Goal: Task Accomplishment & Management: Use online tool/utility

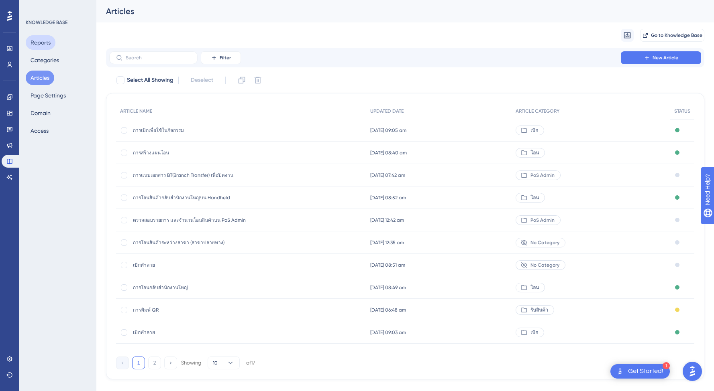
click at [50, 37] on button "Reports" at bounding box center [41, 42] width 30 height 14
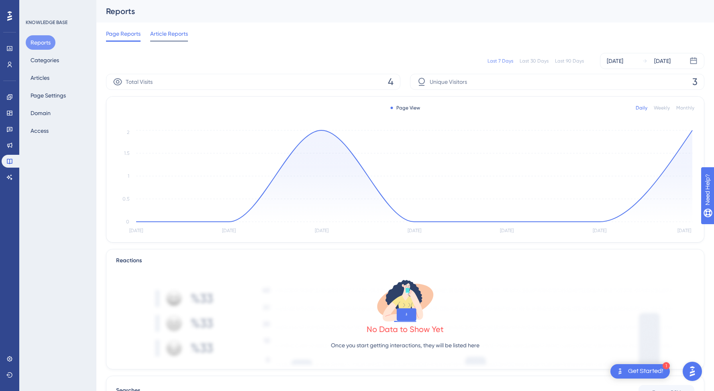
click at [162, 36] on span "Article Reports" at bounding box center [169, 34] width 38 height 10
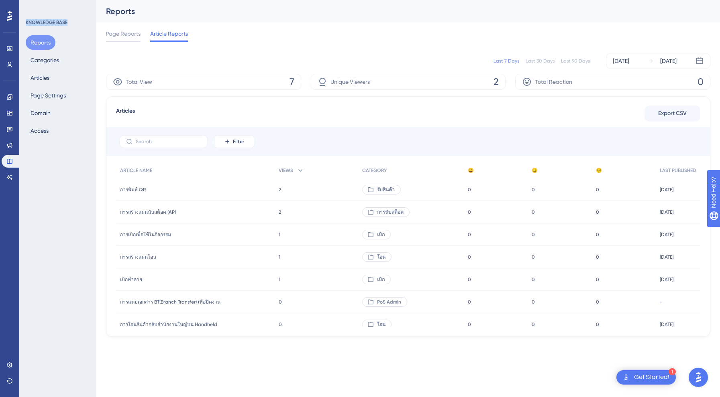
drag, startPoint x: 69, startPoint y: 21, endPoint x: 24, endPoint y: 22, distance: 45.8
click at [24, 22] on div "KNOWLEDGE BASE Reports Categories Articles Page Settings Domain Access" at bounding box center [57, 198] width 77 height 397
copy div "KNOWLEDGE BASE"
drag, startPoint x: 465, startPoint y: 169, endPoint x: 612, endPoint y: 170, distance: 146.5
click at [580, 173] on div "ARTICLE NAME VIEWS CATEGORY 😀 😐 😔 LAST PUBLISHED การพิมพ์ QR การพิมพ์ QR 2 2 รั…" at bounding box center [408, 362] width 584 height 398
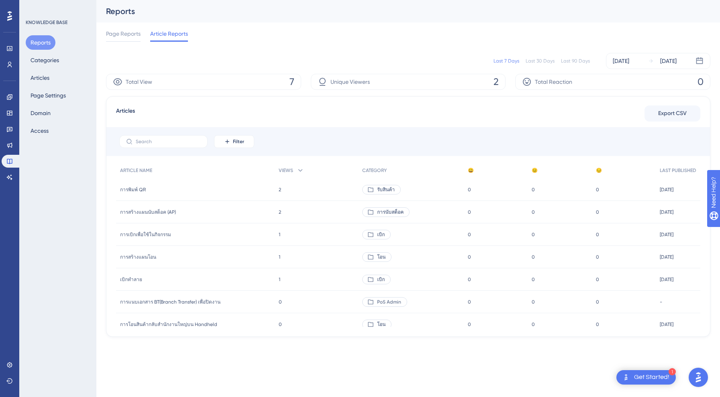
click at [612, 170] on div "😔" at bounding box center [624, 171] width 64 height 16
click at [134, 37] on span "Page Reports" at bounding box center [123, 34] width 35 height 10
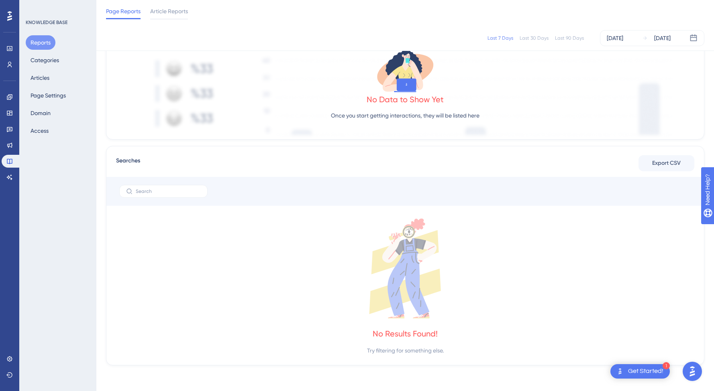
scroll to position [6, 0]
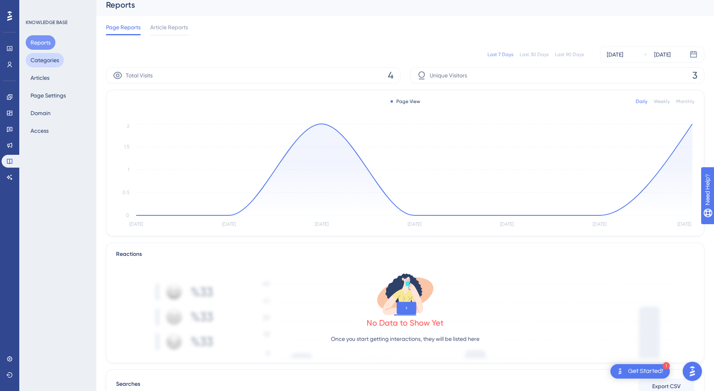
click at [40, 63] on button "Categories" at bounding box center [45, 60] width 38 height 14
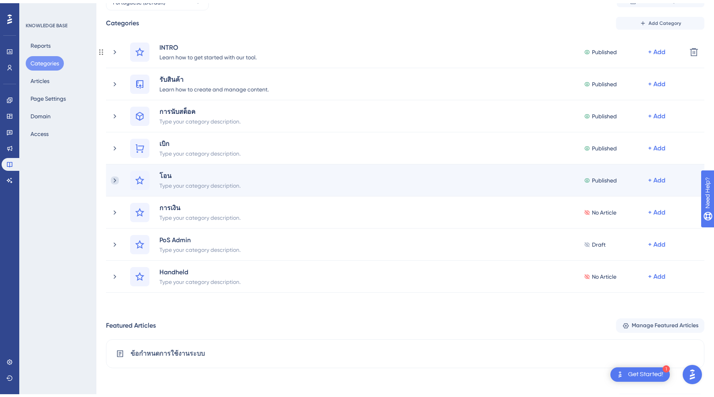
scroll to position [109, 0]
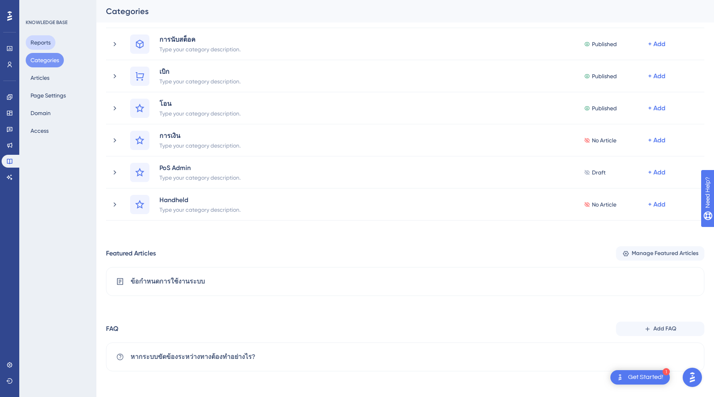
click at [39, 40] on button "Reports" at bounding box center [41, 42] width 30 height 14
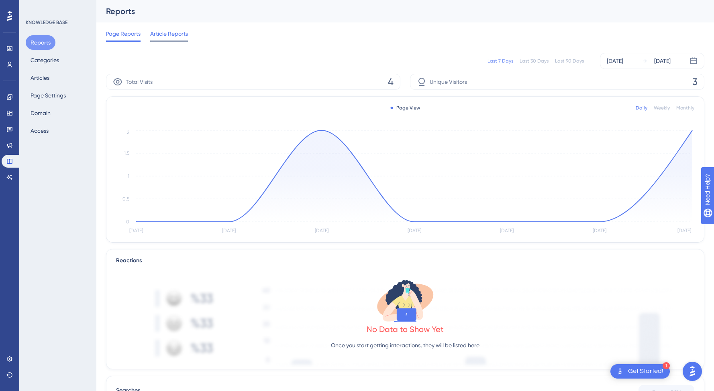
click at [171, 33] on span "Article Reports" at bounding box center [169, 34] width 38 height 10
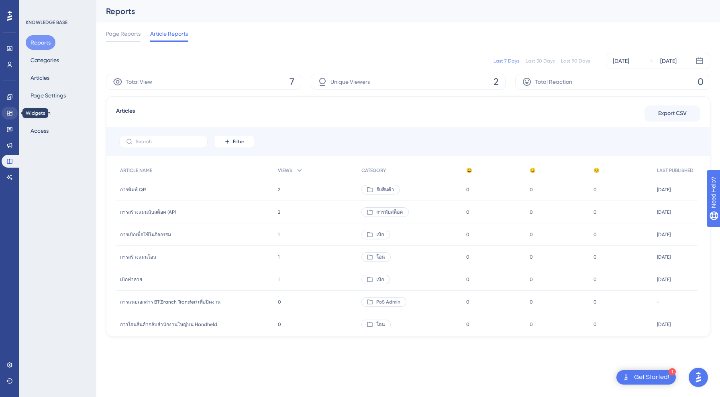
click at [10, 113] on icon at bounding box center [9, 113] width 5 height 5
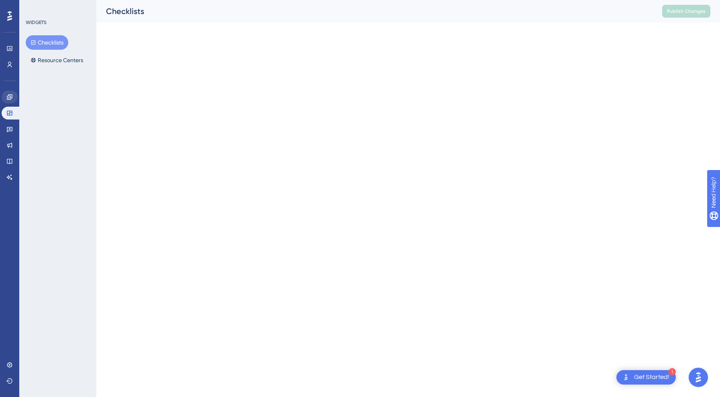
click at [11, 91] on link at bounding box center [10, 97] width 16 height 13
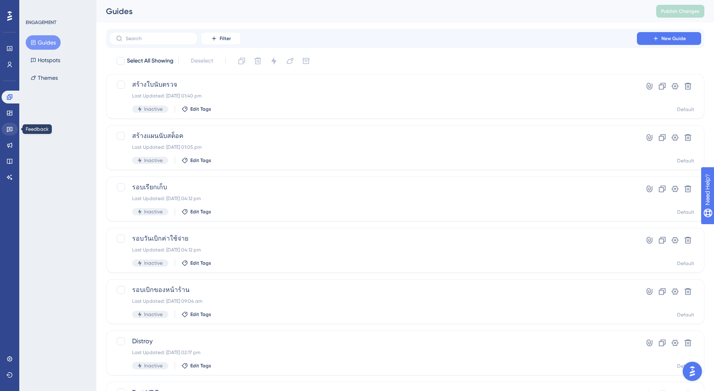
click at [8, 126] on icon at bounding box center [9, 129] width 6 height 6
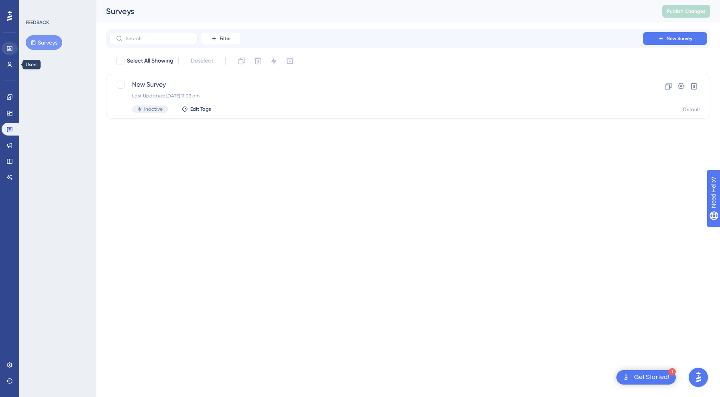
click at [9, 47] on icon at bounding box center [9, 48] width 6 height 6
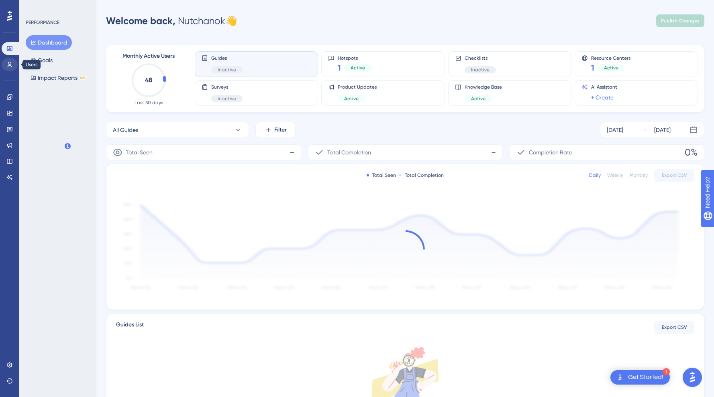
click at [8, 66] on icon at bounding box center [9, 64] width 6 height 6
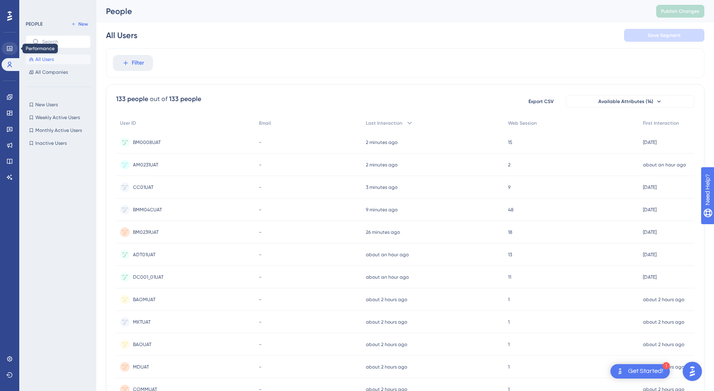
click at [8, 48] on icon at bounding box center [9, 48] width 6 height 6
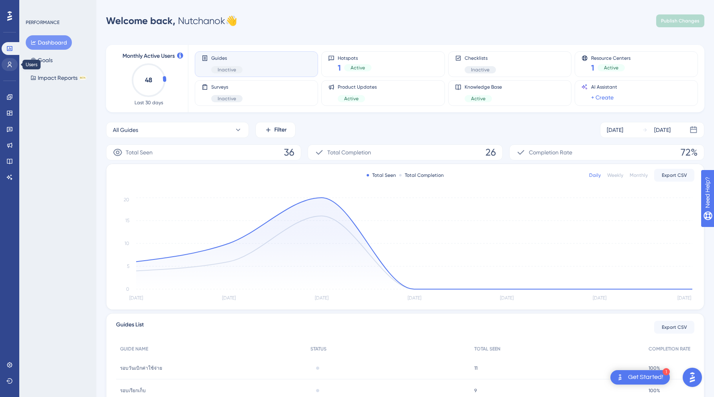
click at [13, 60] on link at bounding box center [10, 64] width 16 height 13
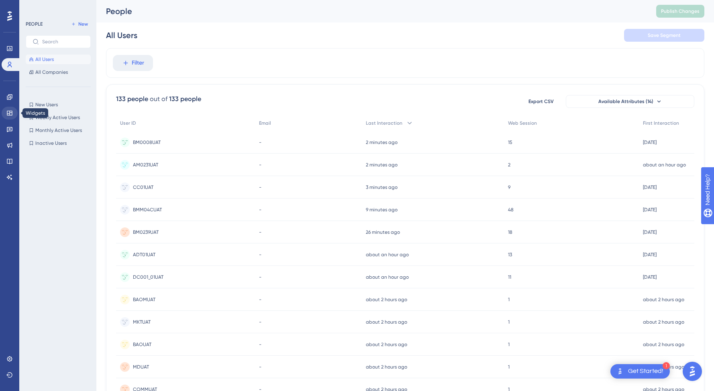
click at [8, 112] on icon at bounding box center [9, 113] width 6 height 6
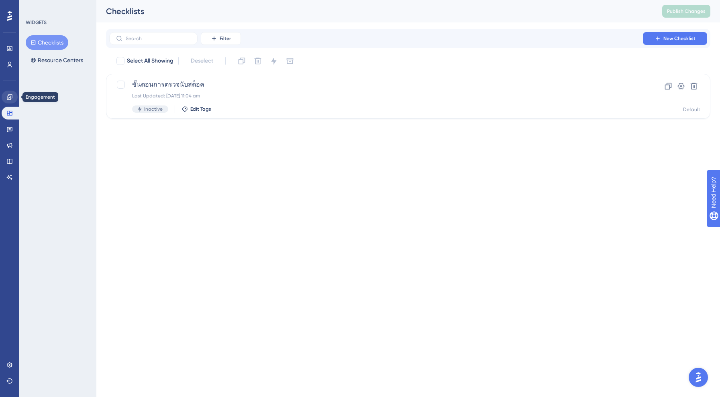
click at [12, 97] on icon at bounding box center [9, 96] width 5 height 5
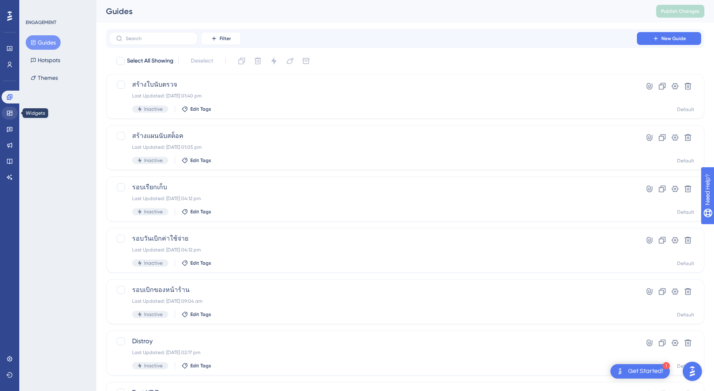
click at [13, 113] on link at bounding box center [10, 113] width 16 height 13
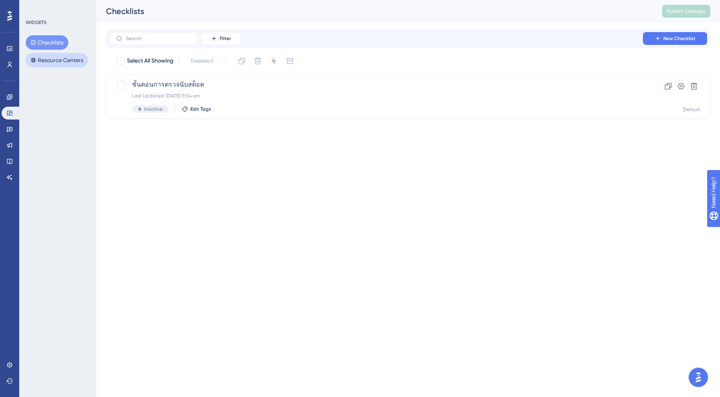
click at [63, 61] on button "Resource Centers" at bounding box center [57, 60] width 62 height 14
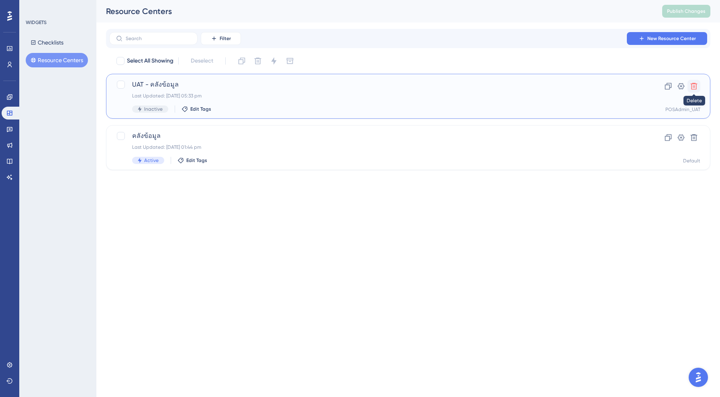
click at [696, 87] on icon at bounding box center [694, 86] width 8 height 8
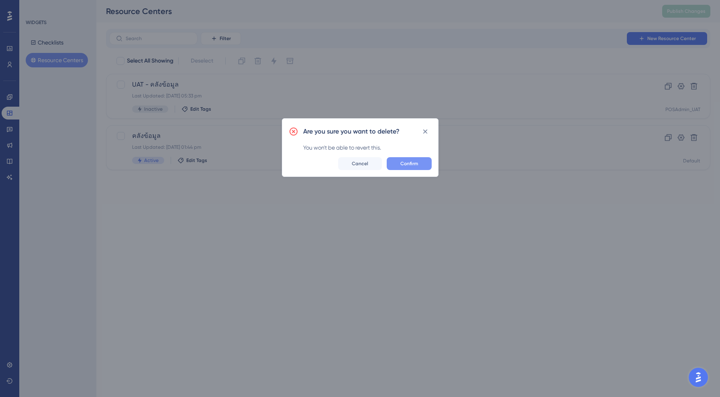
click at [428, 166] on button "Confirm" at bounding box center [409, 163] width 45 height 13
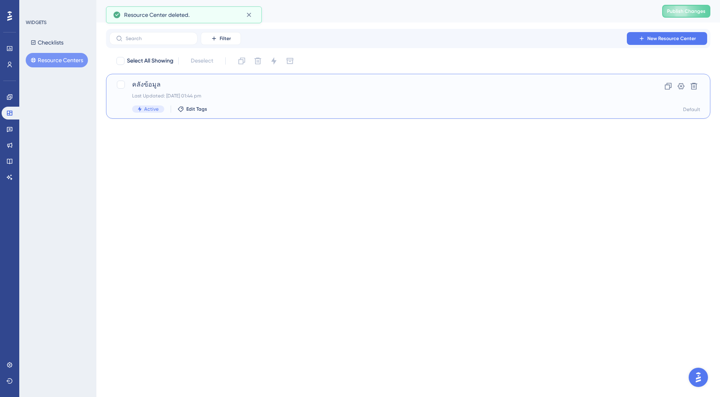
click at [275, 94] on div "Last Updated: [DATE] 01:44 pm" at bounding box center [376, 96] width 488 height 6
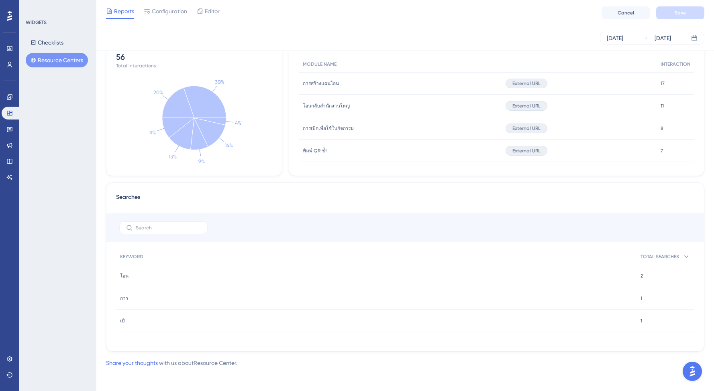
scroll to position [73, 0]
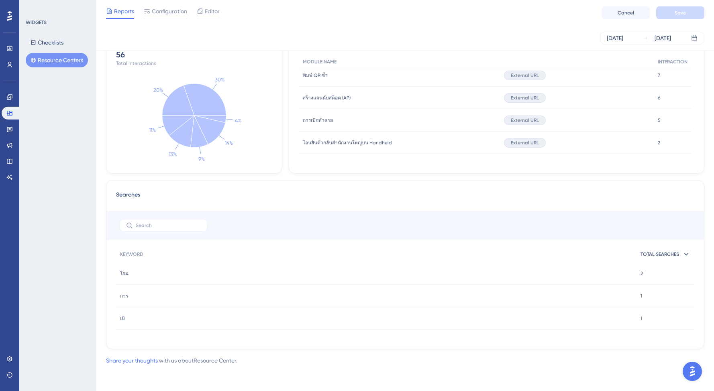
click at [664, 254] on span "TOTAL SEARCHES" at bounding box center [659, 254] width 39 height 6
click at [664, 253] on span "TOTAL SEARCHES" at bounding box center [659, 254] width 39 height 6
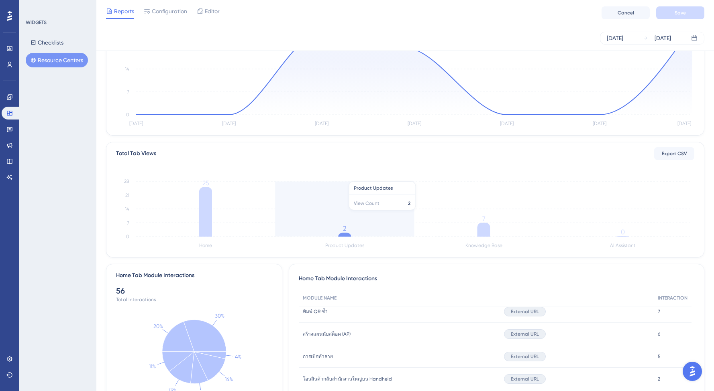
scroll to position [7, 0]
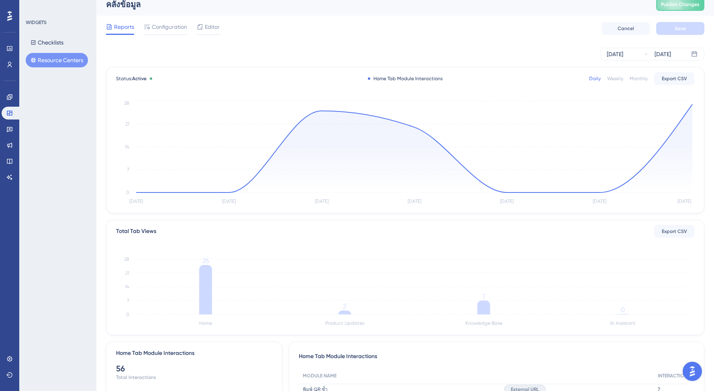
click at [616, 78] on div "Weekly" at bounding box center [615, 78] width 16 height 6
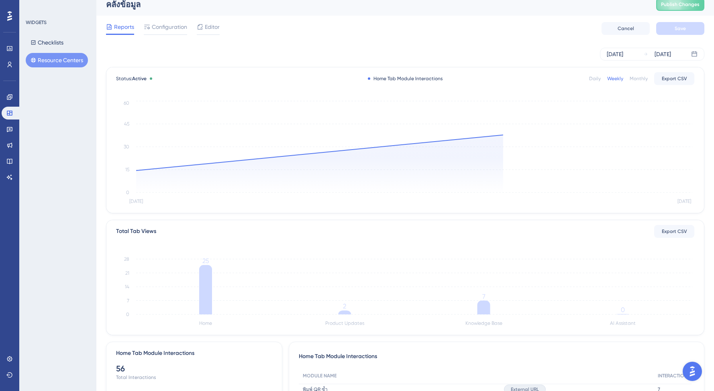
click at [637, 78] on div "Monthly" at bounding box center [638, 78] width 18 height 6
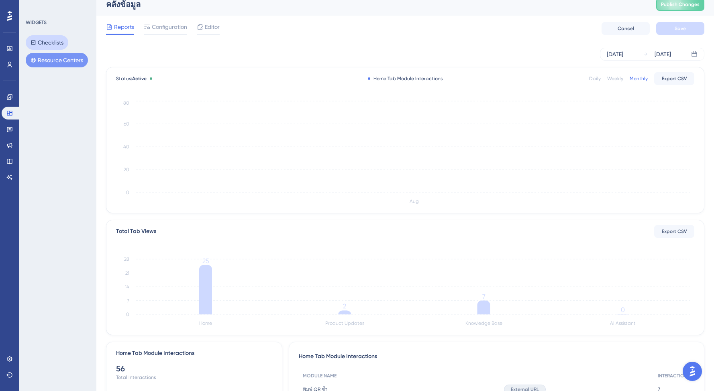
click at [59, 39] on button "Checklists" at bounding box center [47, 42] width 43 height 14
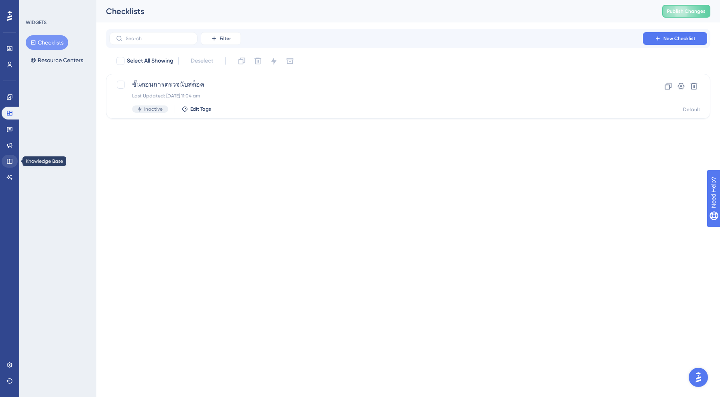
click at [9, 157] on link at bounding box center [10, 161] width 16 height 13
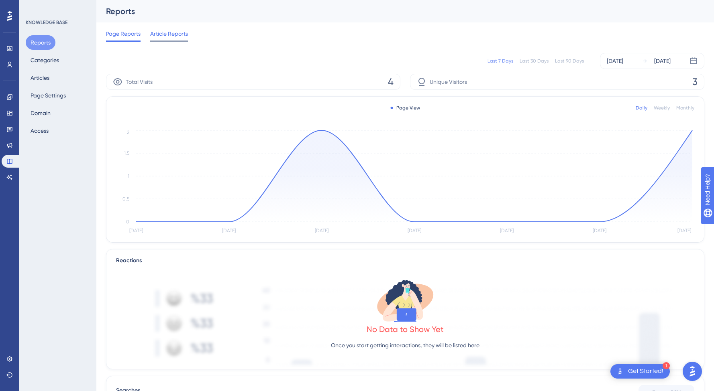
click at [170, 37] on span "Article Reports" at bounding box center [169, 34] width 38 height 10
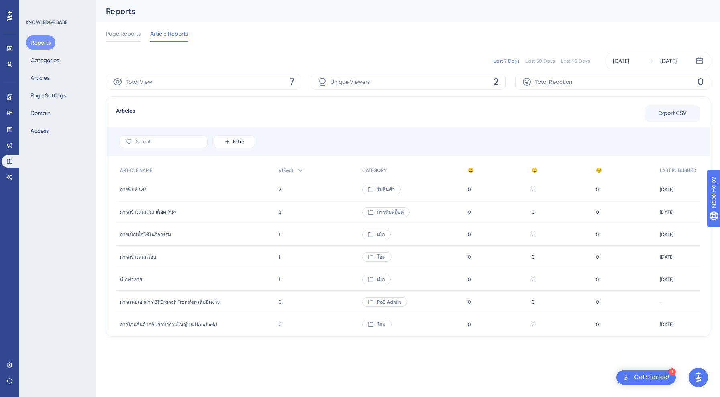
click at [165, 186] on div "[PERSON_NAME]" at bounding box center [195, 190] width 159 height 22
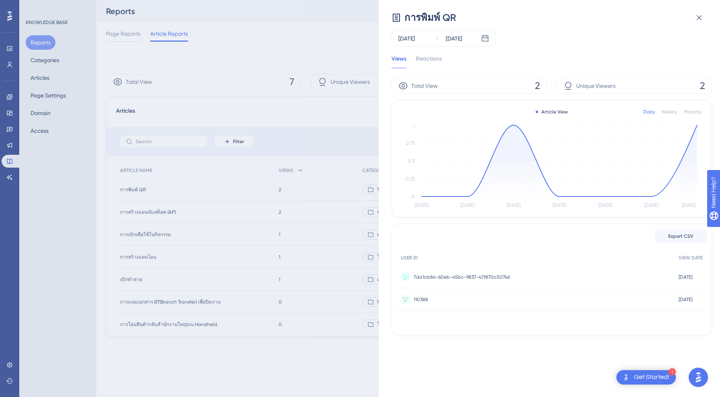
click at [503, 274] on span "7da1cb84-60eb-45bc-9837-47f870c50746" at bounding box center [461, 277] width 96 height 6
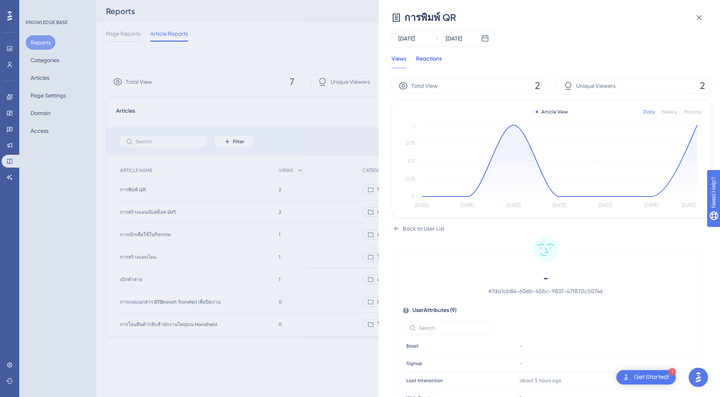
click at [434, 59] on div "Reactions" at bounding box center [429, 61] width 26 height 14
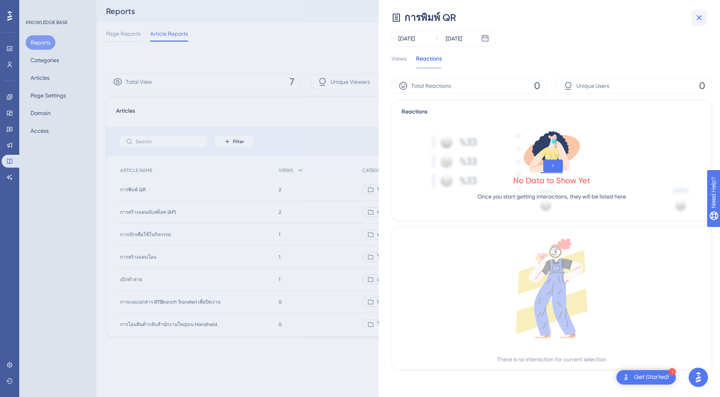
click at [702, 17] on icon at bounding box center [699, 18] width 10 height 10
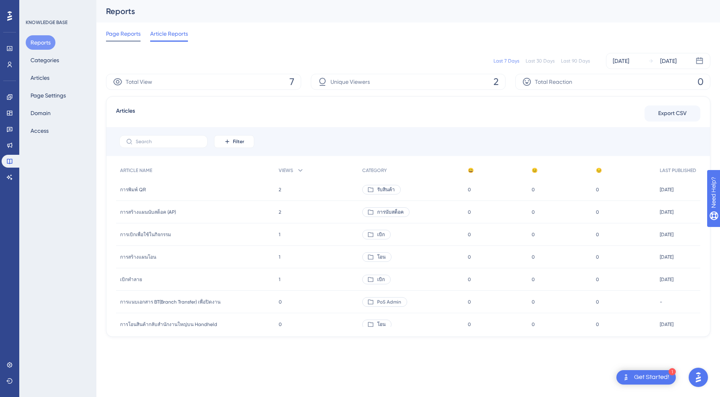
click at [121, 34] on span "Page Reports" at bounding box center [123, 34] width 35 height 10
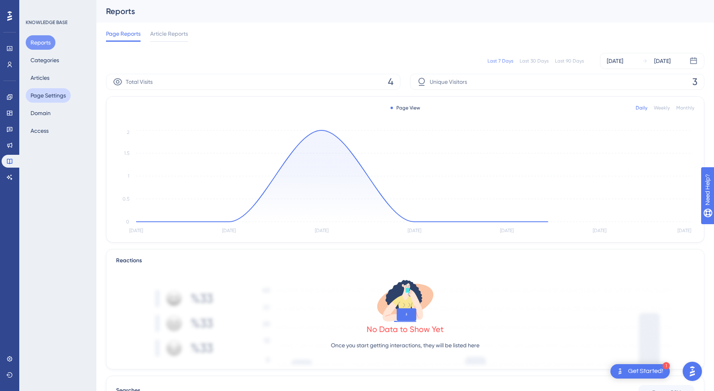
click at [44, 92] on button "Page Settings" at bounding box center [48, 95] width 45 height 14
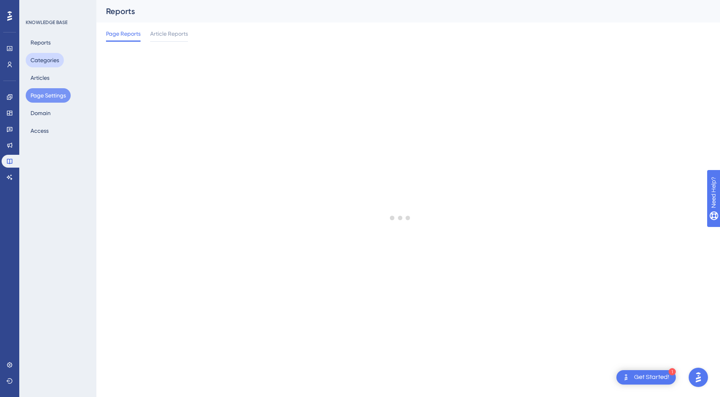
click at [43, 53] on button "Categories" at bounding box center [45, 60] width 38 height 14
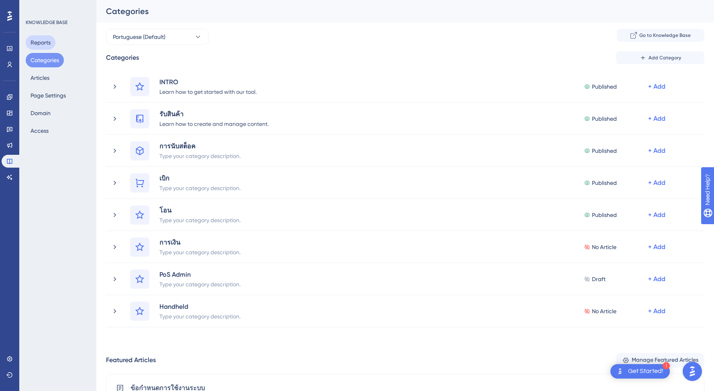
click at [45, 43] on button "Reports" at bounding box center [41, 42] width 30 height 14
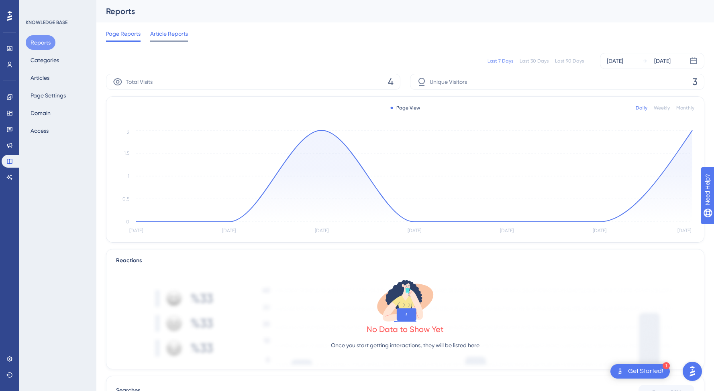
click at [167, 33] on span "Article Reports" at bounding box center [169, 34] width 38 height 10
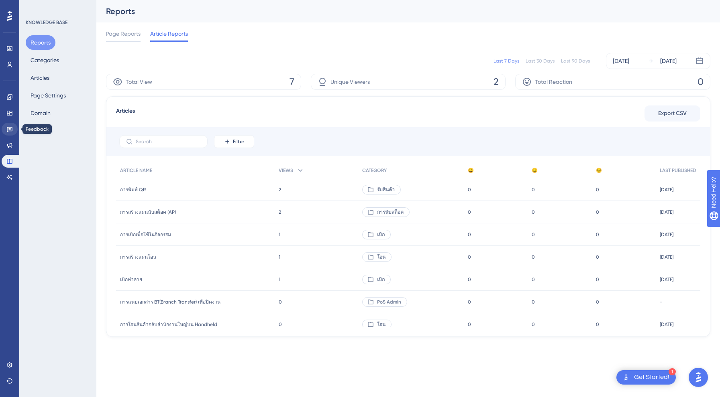
click at [6, 127] on link at bounding box center [10, 129] width 16 height 13
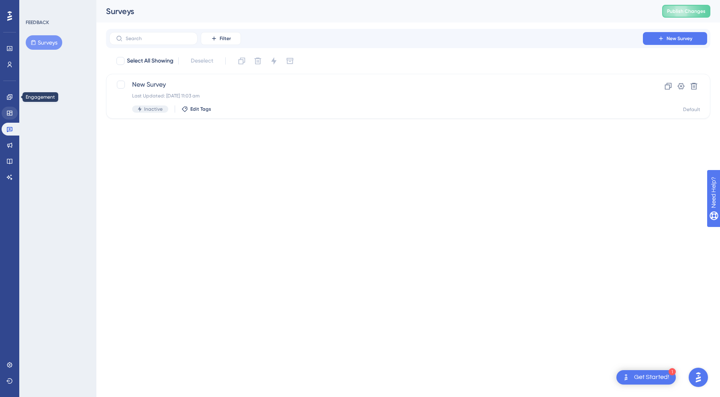
click at [10, 99] on icon at bounding box center [9, 96] width 5 height 5
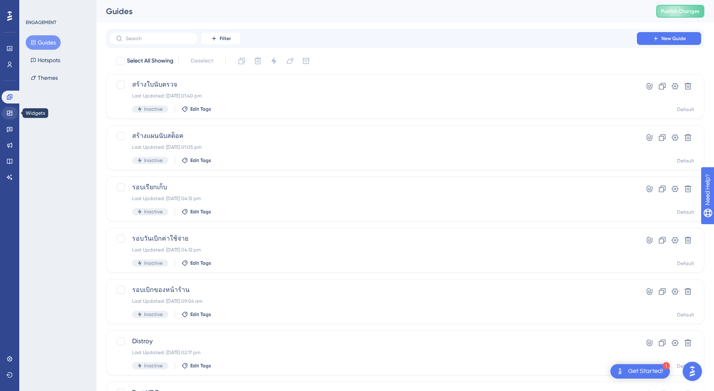
click at [11, 114] on icon at bounding box center [9, 113] width 6 height 6
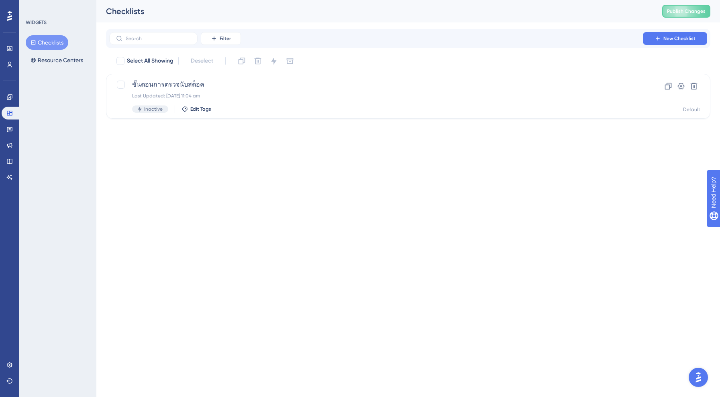
click at [73, 68] on div "WIDGETS Checklists Resource Centers" at bounding box center [57, 198] width 77 height 397
click at [73, 60] on button "Resource Centers" at bounding box center [57, 60] width 62 height 14
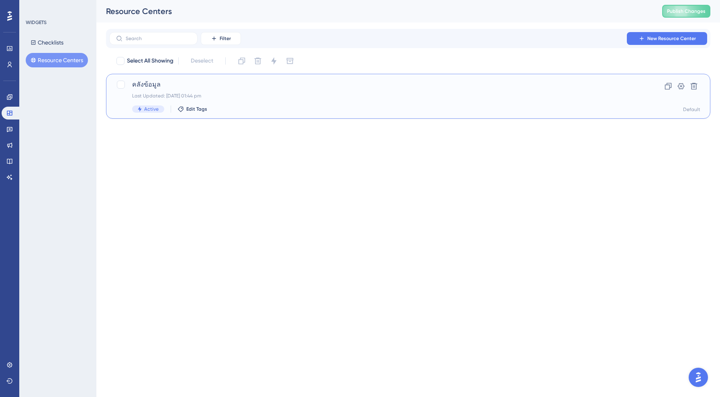
click at [191, 90] on div "คลังข้อมูล Last Updated: [DATE] 01:44 pm Active Edit Tags" at bounding box center [376, 96] width 488 height 33
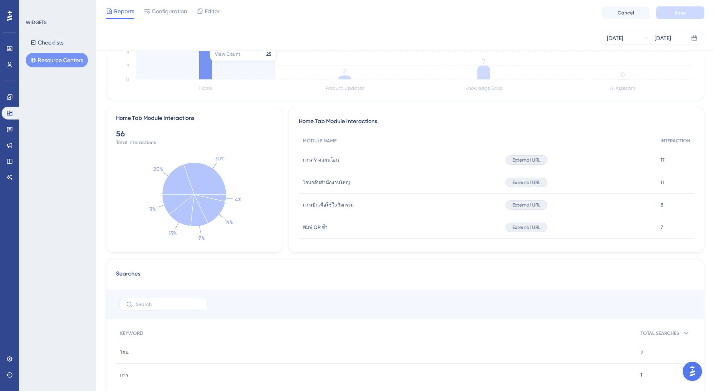
scroll to position [280, 0]
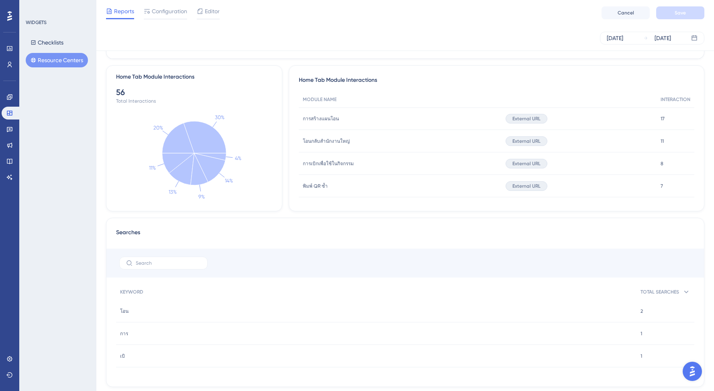
click at [315, 118] on span "การสร้างแผนโอน" at bounding box center [321, 119] width 36 height 6
drag, startPoint x: 128, startPoint y: 312, endPoint x: 128, endPoint y: 289, distance: 23.3
click at [128, 312] on div "โอน โอน" at bounding box center [376, 311] width 520 height 22
click at [128, 289] on div "KEYWORD" at bounding box center [376, 292] width 520 height 16
click at [183, 149] on icon at bounding box center [178, 138] width 32 height 30
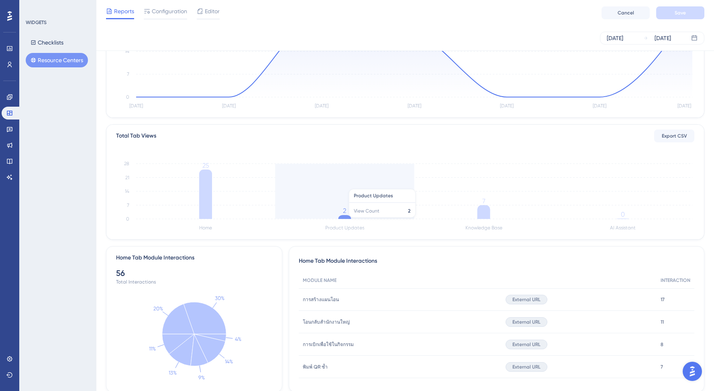
scroll to position [0, 0]
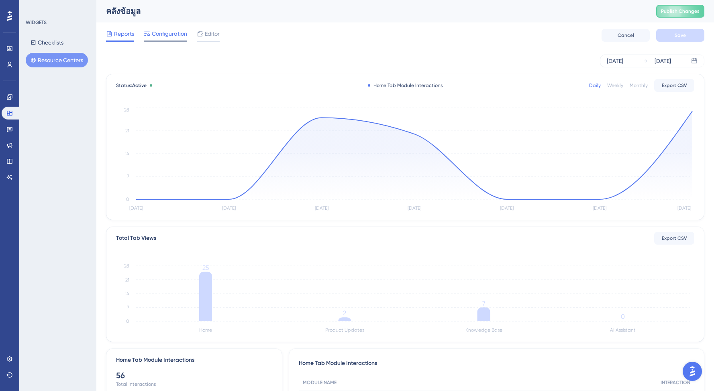
click at [169, 38] on span "Configuration" at bounding box center [169, 34] width 35 height 10
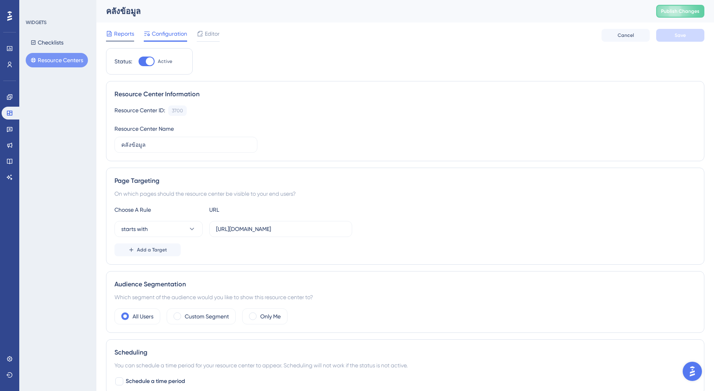
click at [124, 36] on span "Reports" at bounding box center [124, 34] width 20 height 10
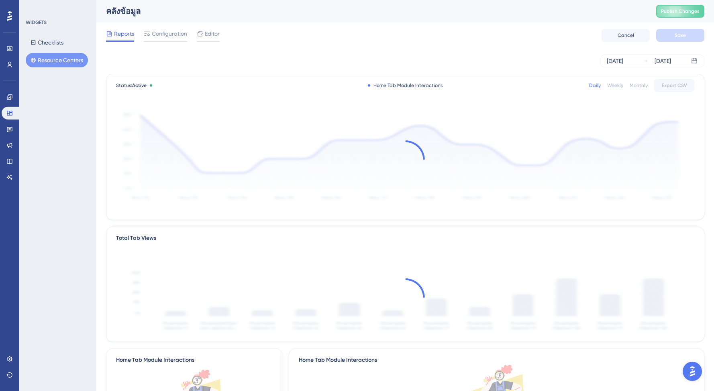
scroll to position [240, 0]
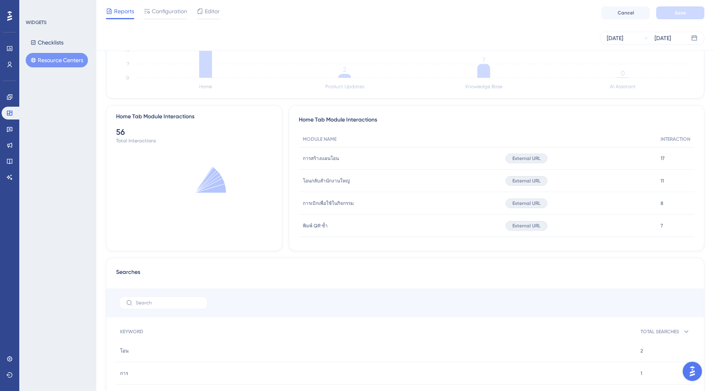
click at [338, 159] on div "การสร้างแผนโอน การสร้างแผนโอน" at bounding box center [400, 158] width 203 height 22
drag, startPoint x: 574, startPoint y: 165, endPoint x: 531, endPoint y: 163, distance: 43.4
click at [574, 165] on div "External URL" at bounding box center [578, 158] width 155 height 22
click at [531, 163] on div "External URL" at bounding box center [526, 159] width 42 height 10
click at [637, 157] on div "External URL" at bounding box center [578, 158] width 155 height 22
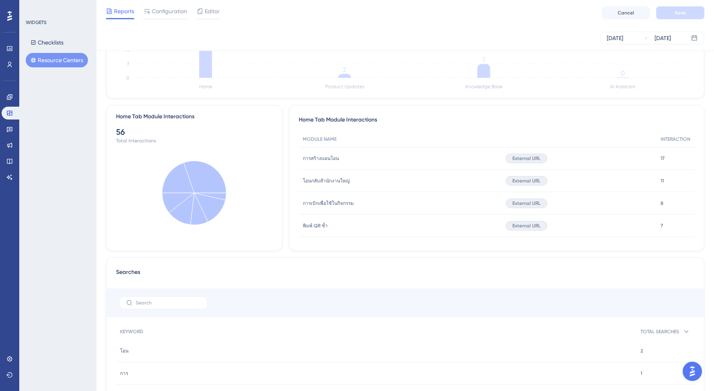
click at [674, 157] on div "17 17" at bounding box center [675, 158] width 38 height 22
drag, startPoint x: 679, startPoint y: 220, endPoint x: 671, endPoint y: 223, distance: 8.6
click at [679, 220] on div "MODULE NAME INTERACTION การสร้างแผนโอน การสร้างแผนโอน External URL 17 17 โอนกลั…" at bounding box center [496, 217] width 395 height 173
click at [0, 0] on div "พิมพ์ QR ซ้ำ พิมพ์ QR ซ้ำ External URL 7 7" at bounding box center [0, 0] width 0 height 0
click at [48, 44] on button "Checklists" at bounding box center [47, 42] width 43 height 14
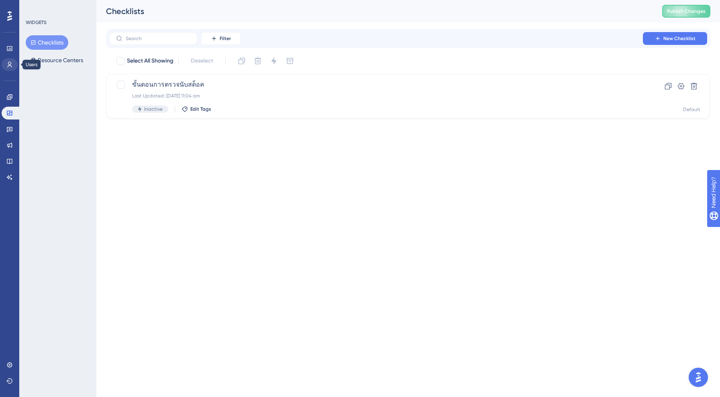
click at [9, 61] on icon at bounding box center [9, 64] width 6 height 6
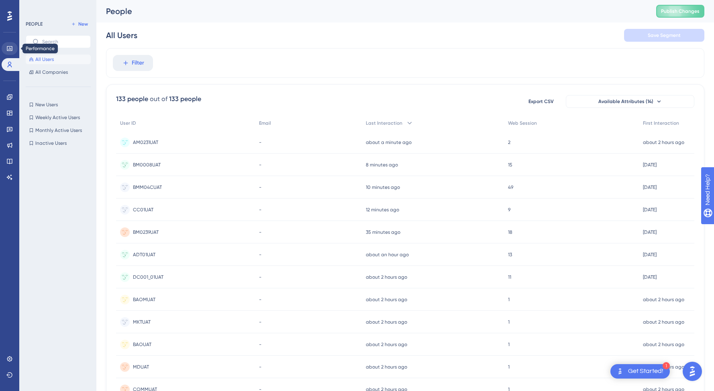
click at [8, 48] on icon at bounding box center [9, 48] width 6 height 6
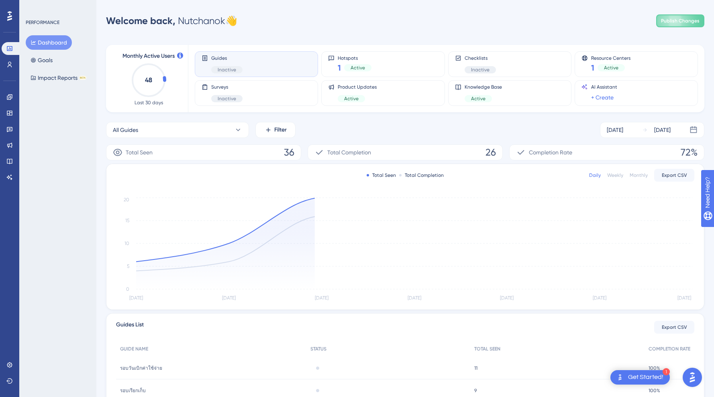
click at [4, 102] on div "Engagement" at bounding box center [10, 97] width 16 height 13
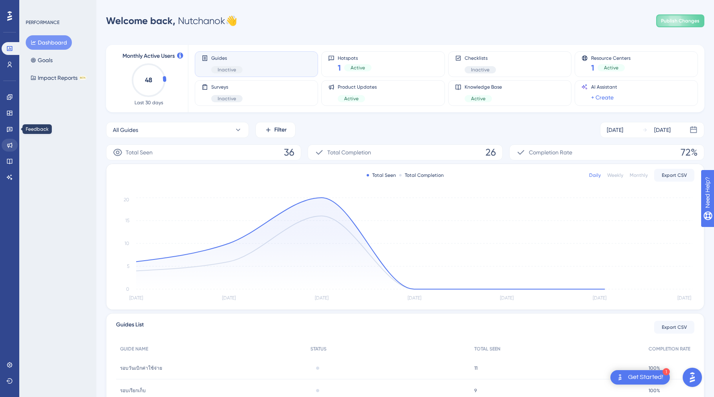
drag, startPoint x: 12, startPoint y: 125, endPoint x: 10, endPoint y: 144, distance: 19.0
click at [12, 126] on link at bounding box center [10, 129] width 16 height 13
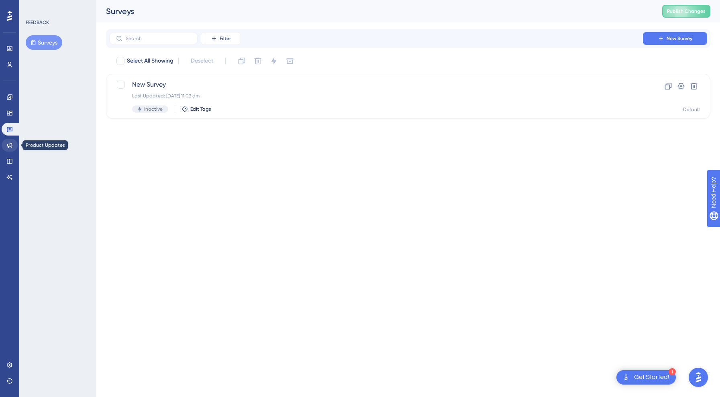
click at [10, 147] on icon at bounding box center [9, 145] width 5 height 5
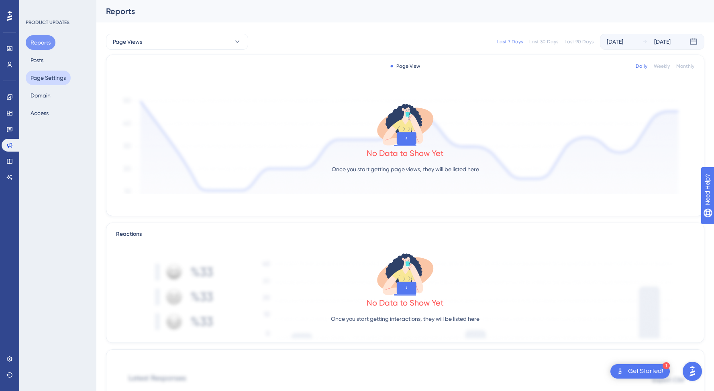
click at [47, 76] on button "Page Settings" at bounding box center [48, 78] width 45 height 14
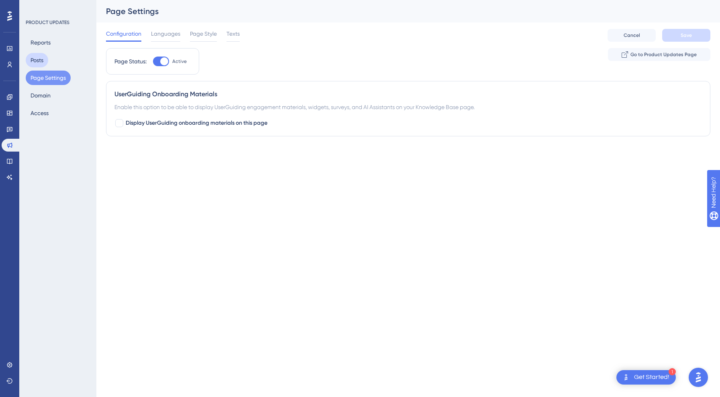
click at [44, 62] on button "Posts" at bounding box center [37, 60] width 22 height 14
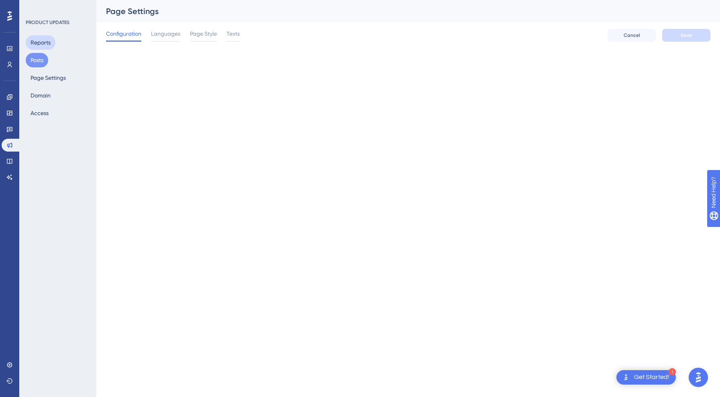
click at [45, 40] on button "Reports" at bounding box center [41, 42] width 30 height 14
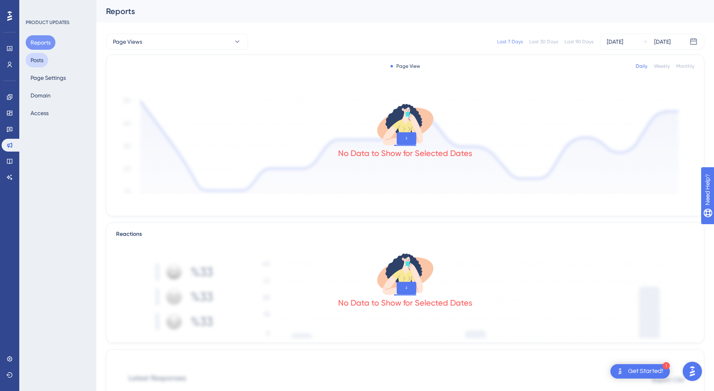
click at [38, 59] on button "Posts" at bounding box center [37, 60] width 22 height 14
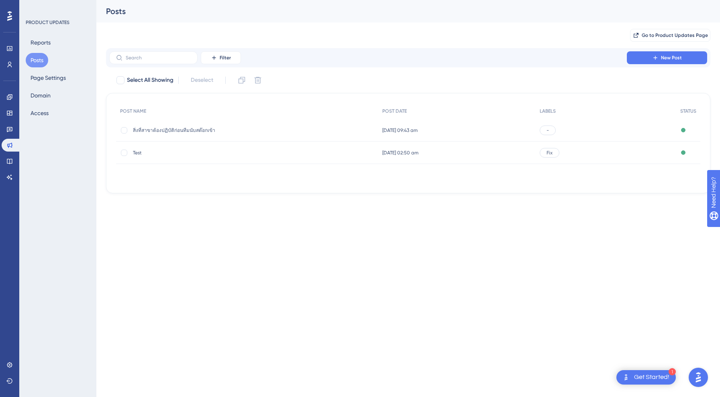
click at [172, 131] on span "สิ่งที่สาขาต้องปฏิบัติก่อนทีมนับสต๊อกเข้า" at bounding box center [197, 130] width 128 height 6
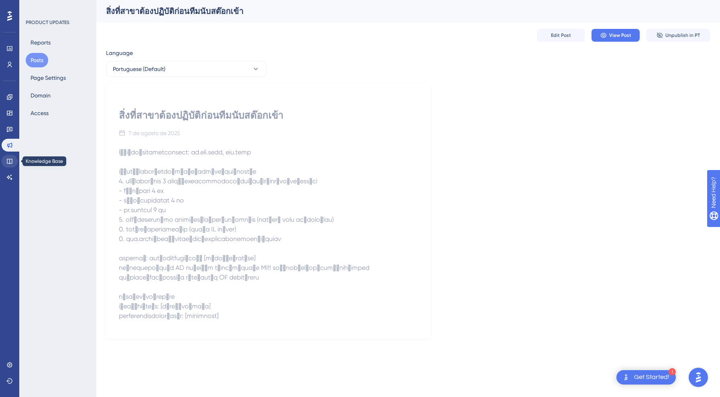
click at [12, 160] on icon at bounding box center [9, 161] width 5 height 5
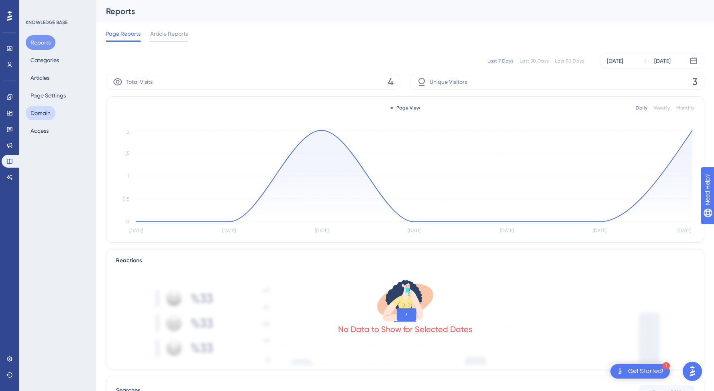
click at [36, 114] on button "Domain" at bounding box center [41, 113] width 30 height 14
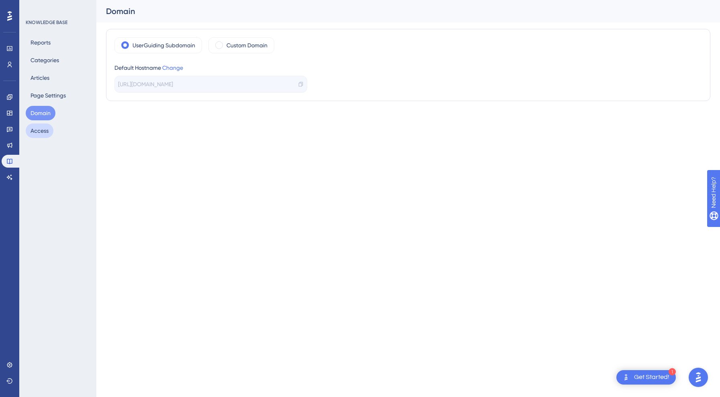
click at [40, 131] on button "Access" at bounding box center [40, 131] width 28 height 14
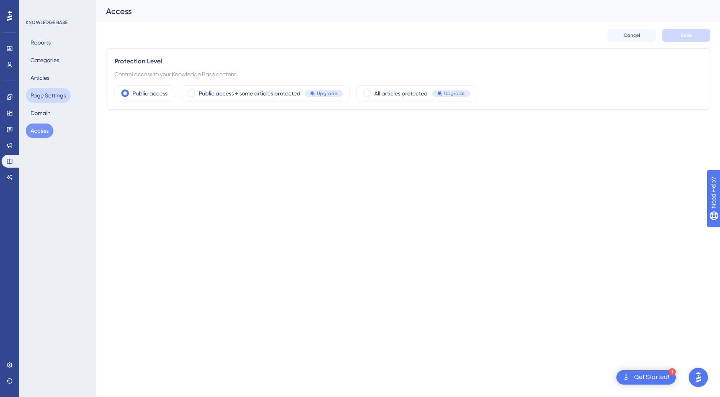
click at [46, 92] on button "Page Settings" at bounding box center [48, 95] width 45 height 14
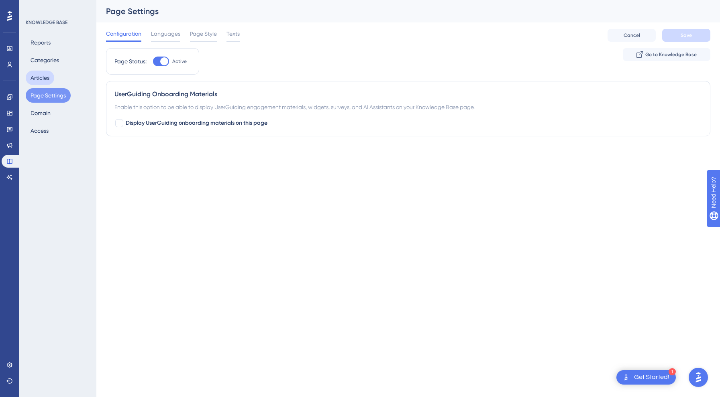
click at [51, 76] on button "Articles" at bounding box center [40, 78] width 29 height 14
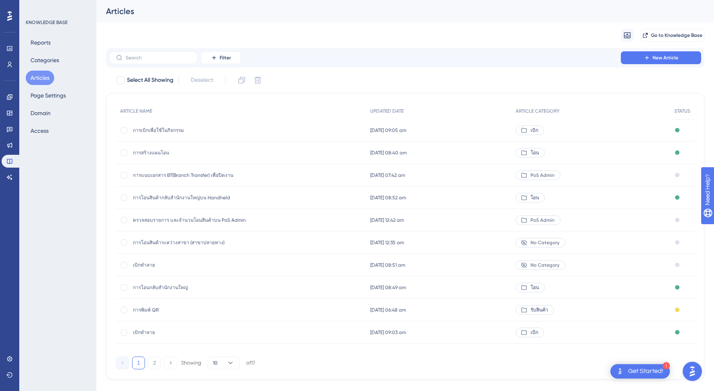
scroll to position [14, 0]
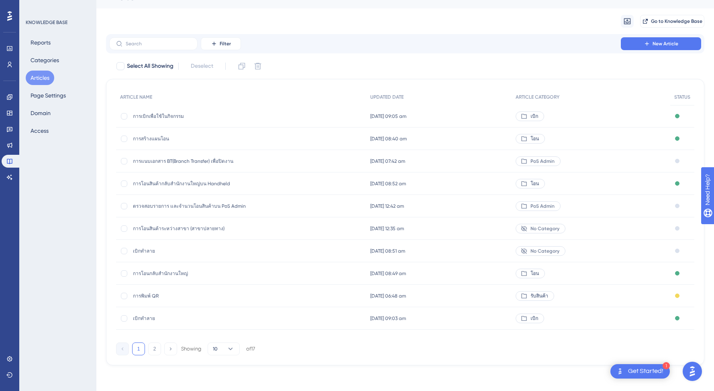
click at [174, 114] on span "การเบิกเพื่อใช้ในกิจกรรม" at bounding box center [197, 116] width 128 height 6
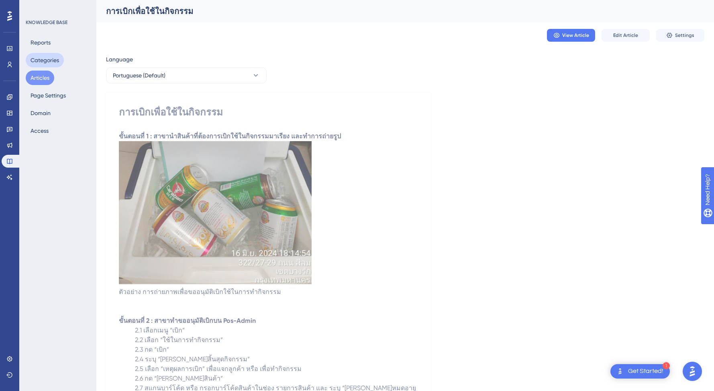
click at [42, 61] on button "Categories" at bounding box center [45, 60] width 38 height 14
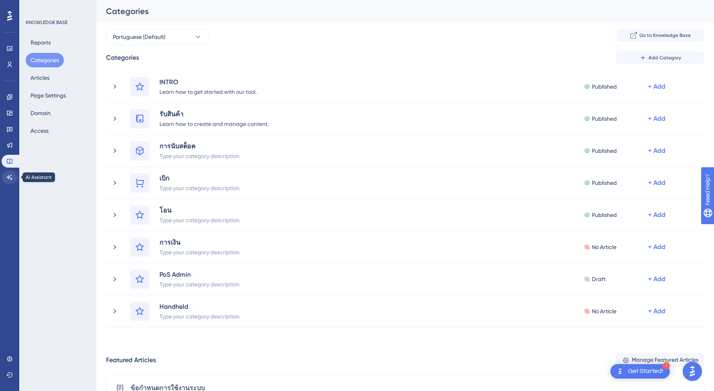
click at [6, 181] on link at bounding box center [10, 177] width 16 height 13
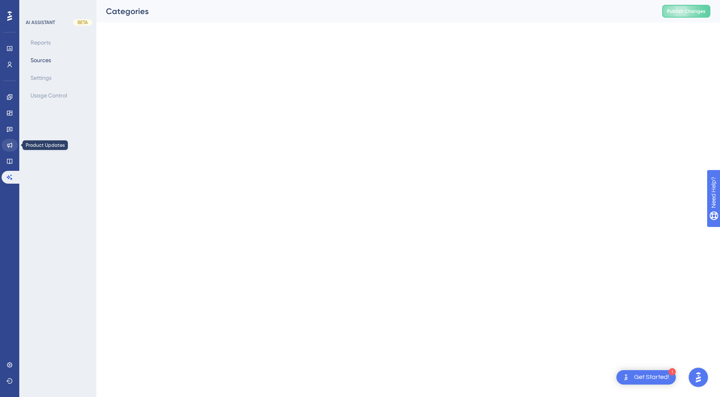
click at [13, 143] on link at bounding box center [10, 145] width 16 height 13
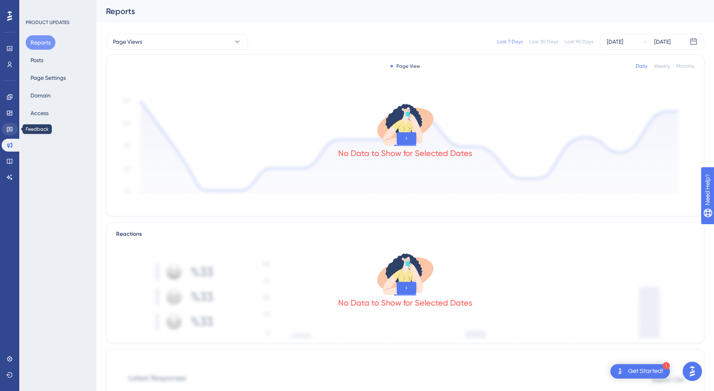
click at [11, 127] on icon at bounding box center [9, 129] width 6 height 6
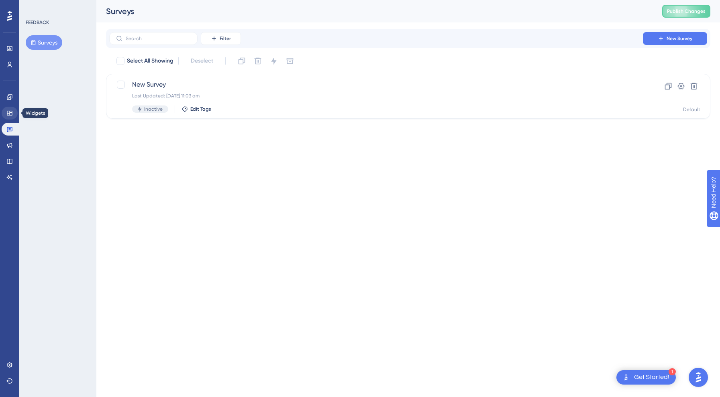
click at [10, 116] on icon at bounding box center [9, 113] width 6 height 6
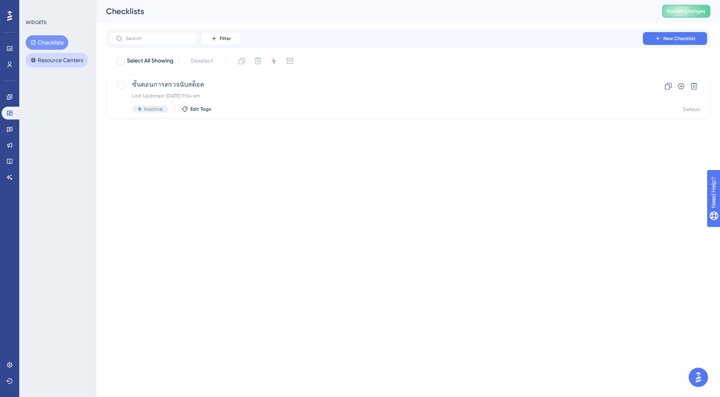
click at [62, 61] on button "Resource Centers" at bounding box center [57, 60] width 62 height 14
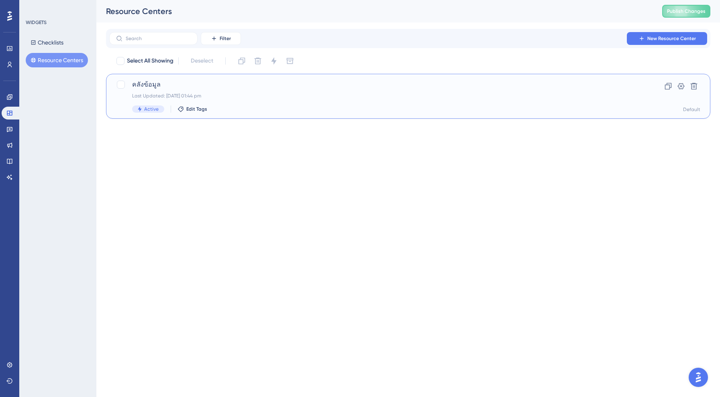
click at [175, 86] on span "คลังข้อมูล" at bounding box center [376, 85] width 488 height 10
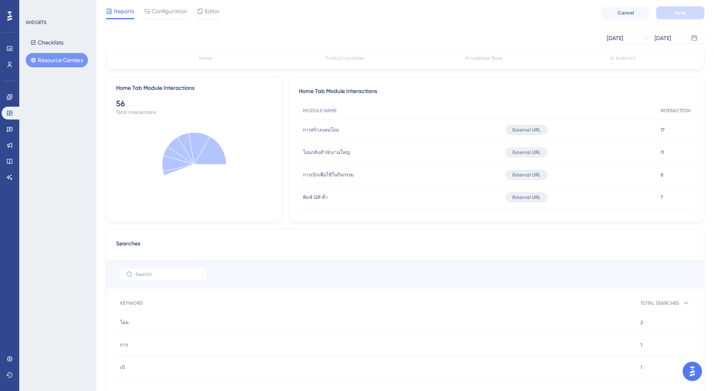
scroll to position [306, 0]
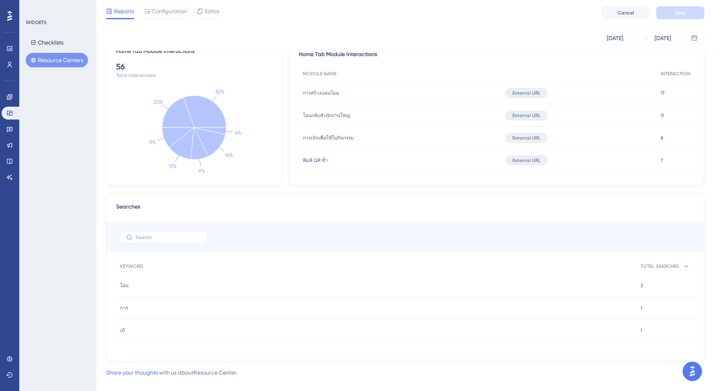
click at [124, 285] on span "โอน" at bounding box center [124, 286] width 8 height 6
click at [130, 265] on span "KEYWORD" at bounding box center [131, 266] width 23 height 6
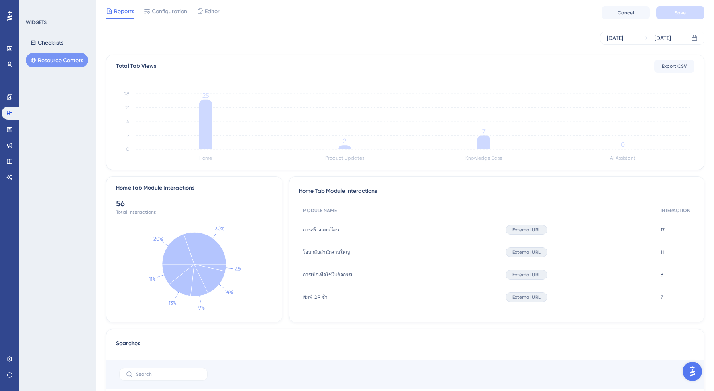
scroll to position [128, 0]
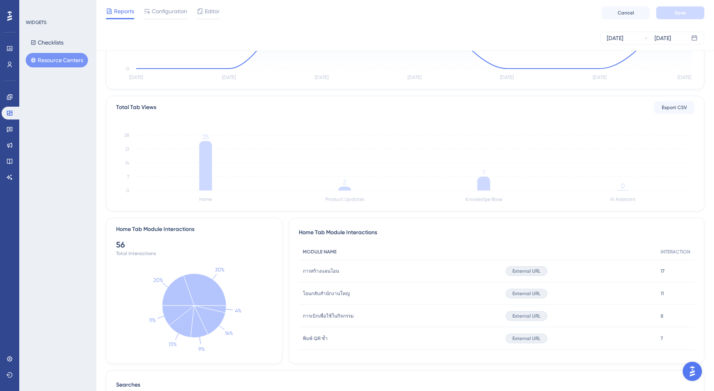
click at [324, 248] on div "MODULE NAME" at bounding box center [400, 252] width 203 height 16
click at [331, 273] on span "การสร้างแผนโอน" at bounding box center [321, 271] width 36 height 6
click at [527, 274] on span "External URL" at bounding box center [526, 271] width 28 height 6
click at [636, 267] on div "External URL" at bounding box center [578, 271] width 155 height 22
click at [660, 269] on span "17" at bounding box center [662, 271] width 4 height 6
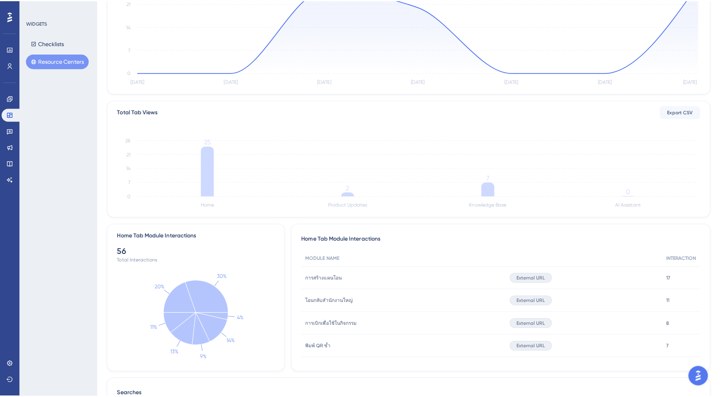
scroll to position [0, 0]
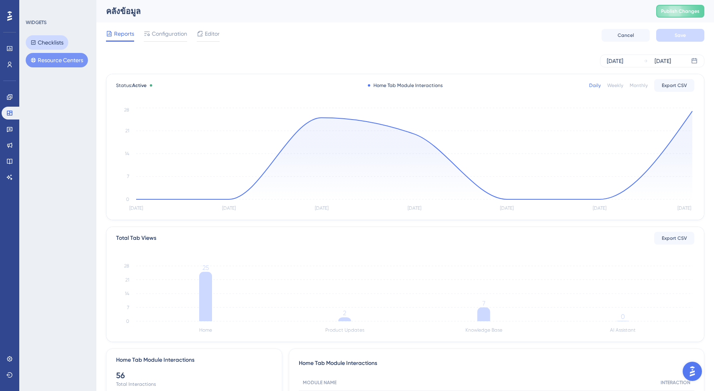
click at [48, 43] on button "Checklists" at bounding box center [47, 42] width 43 height 14
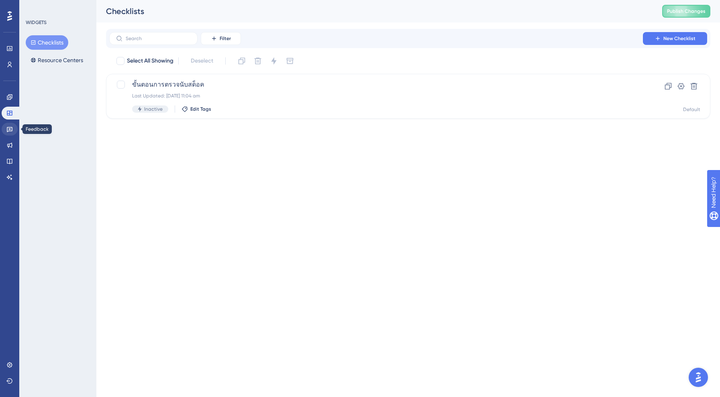
click at [5, 132] on link at bounding box center [10, 129] width 16 height 13
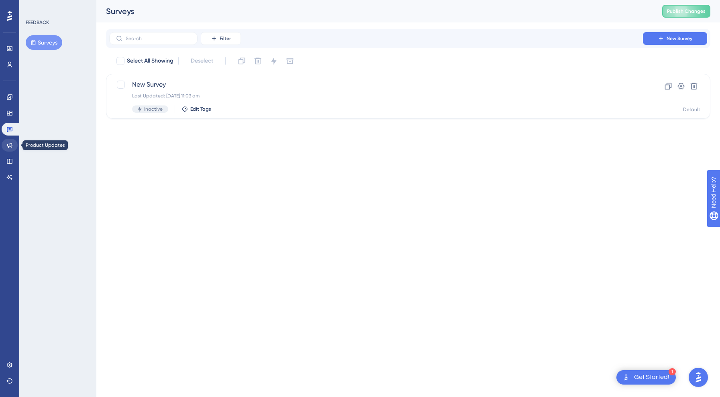
click at [13, 149] on link at bounding box center [10, 145] width 16 height 13
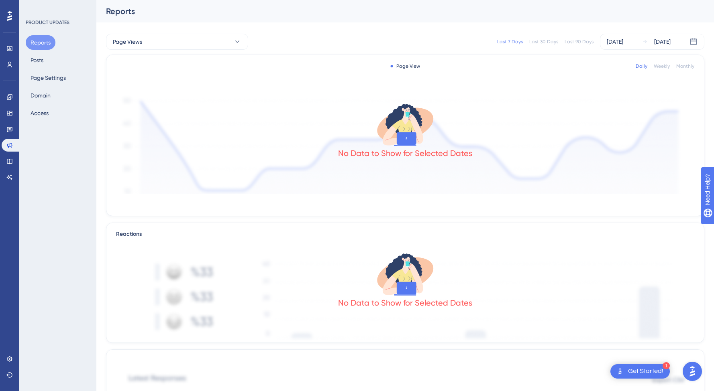
click at [62, 89] on div "Reports Posts Page Settings Domain Access" at bounding box center [58, 77] width 65 height 85
click at [45, 98] on button "Domain" at bounding box center [41, 95] width 30 height 14
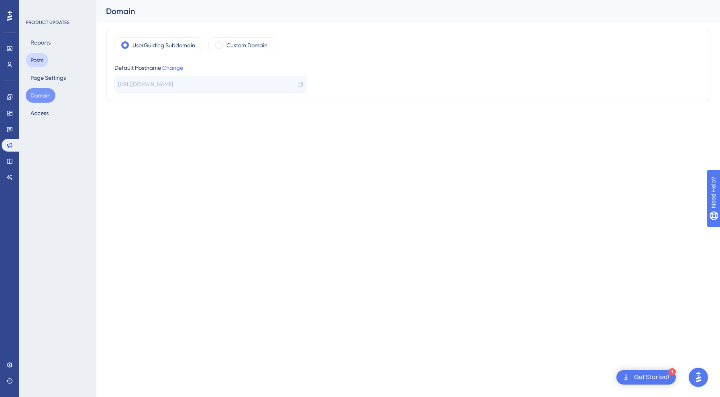
click at [46, 59] on button "Posts" at bounding box center [37, 60] width 22 height 14
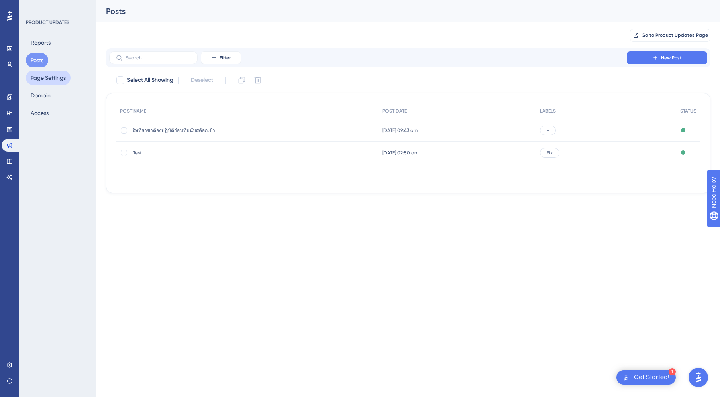
click at [58, 80] on button "Page Settings" at bounding box center [48, 78] width 45 height 14
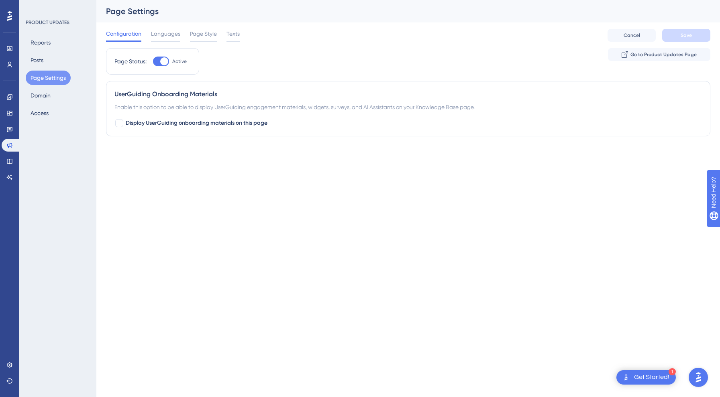
click at [10, 169] on div "Engagement Widgets Feedback Product Updates Knowledge Base AI Assistant" at bounding box center [10, 137] width 16 height 93
click at [11, 165] on link at bounding box center [10, 161] width 16 height 13
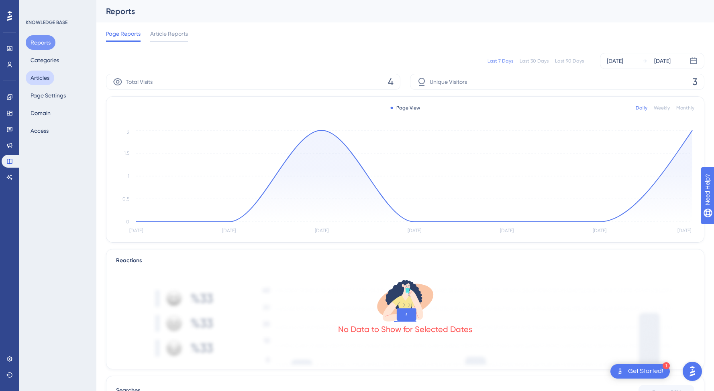
click at [44, 79] on button "Articles" at bounding box center [40, 78] width 29 height 14
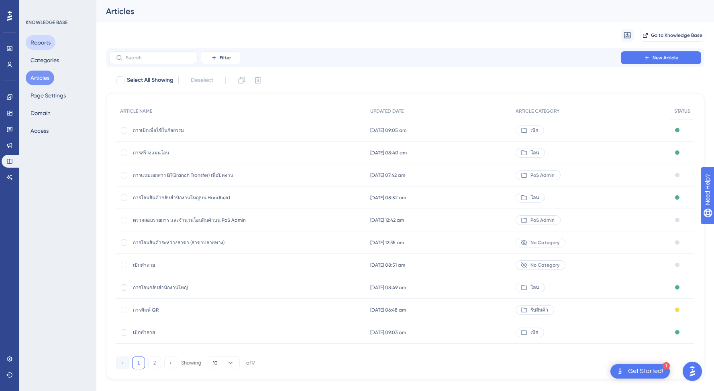
click at [40, 43] on button "Reports" at bounding box center [41, 42] width 30 height 14
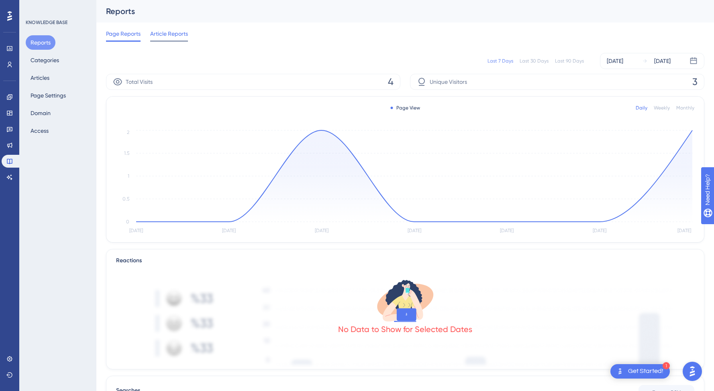
click at [168, 36] on span "Article Reports" at bounding box center [169, 34] width 38 height 10
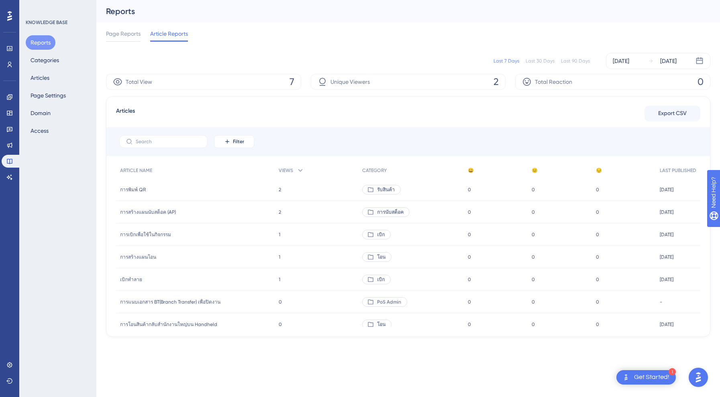
click at [129, 189] on span "การพิมพ์ QR" at bounding box center [133, 190] width 26 height 6
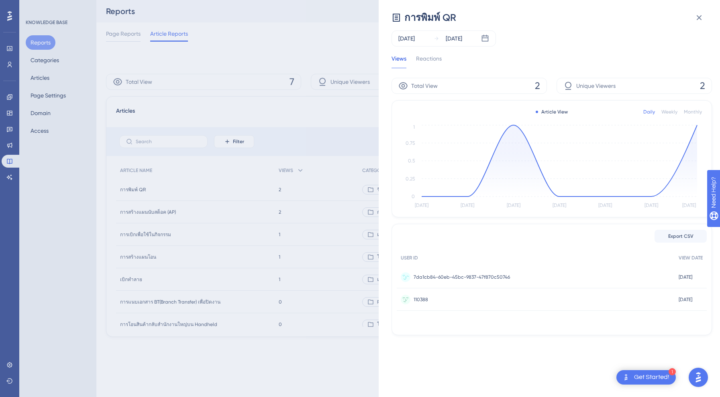
click at [453, 276] on span "7da1cb84-60eb-45bc-9837-47f870c50746" at bounding box center [461, 277] width 96 height 6
click at [404, 255] on span "USER ID" at bounding box center [409, 258] width 17 height 6
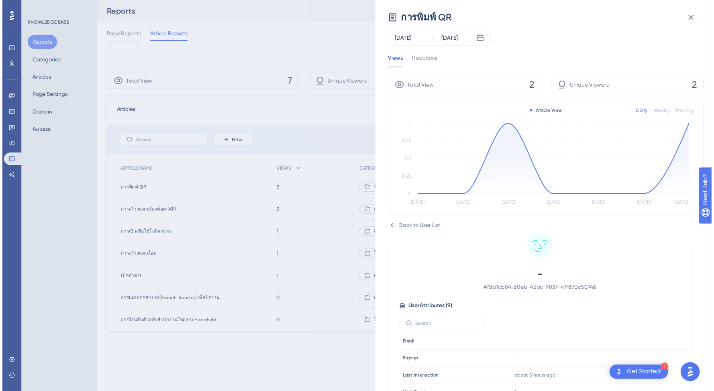
scroll to position [100, 0]
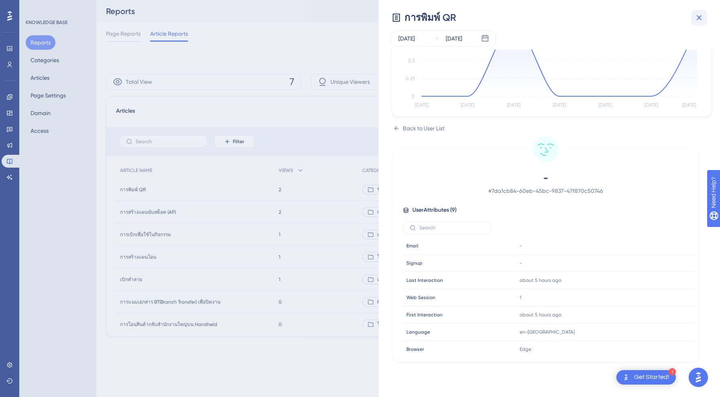
click at [699, 14] on icon at bounding box center [699, 18] width 10 height 10
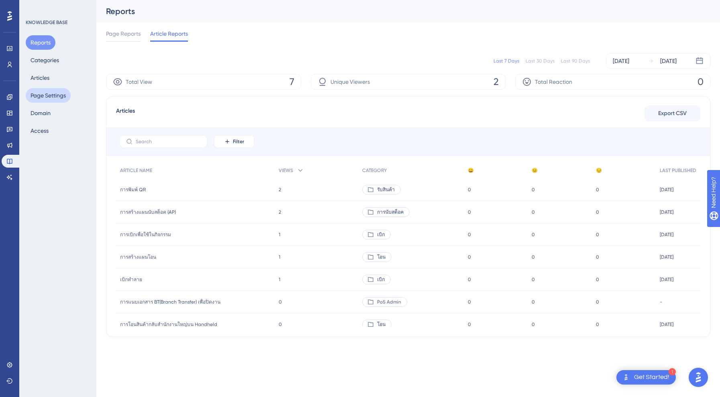
click at [46, 96] on button "Page Settings" at bounding box center [48, 95] width 45 height 14
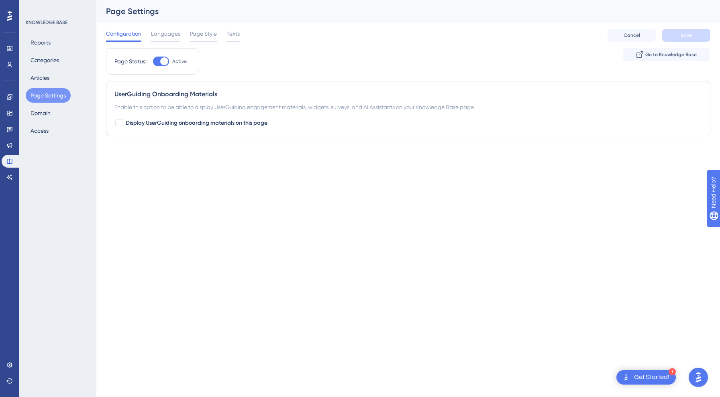
click at [48, 86] on div "Reports Categories Articles Page Settings Domain Access" at bounding box center [58, 86] width 65 height 103
click at [58, 79] on div "Reports Categories Articles Page Settings Domain Access" at bounding box center [58, 86] width 65 height 103
click at [48, 78] on button "Articles" at bounding box center [40, 78] width 29 height 14
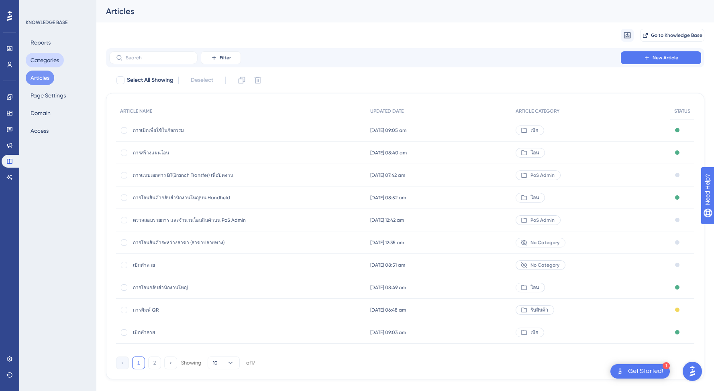
click at [37, 64] on button "Categories" at bounding box center [45, 60] width 38 height 14
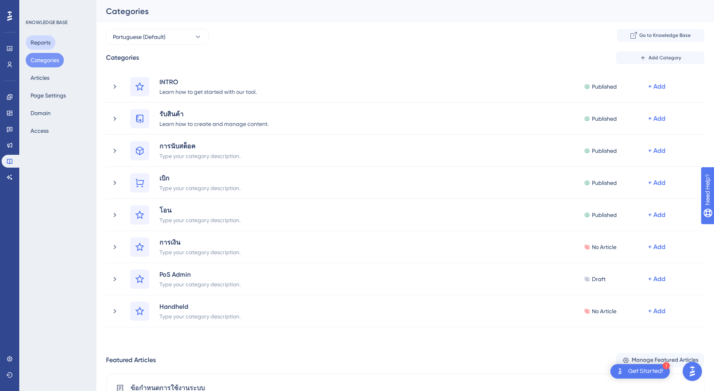
click at [46, 39] on button "Reports" at bounding box center [41, 42] width 30 height 14
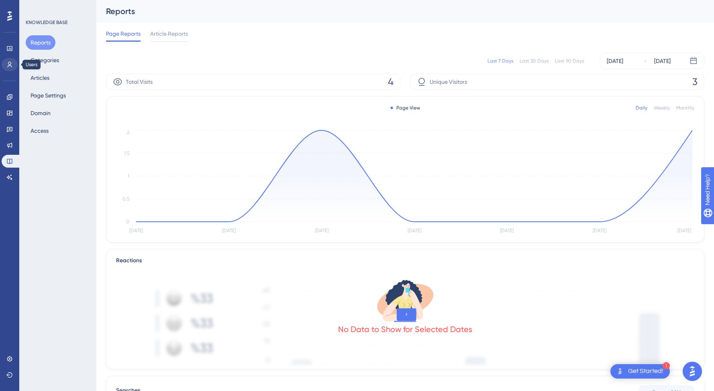
click at [5, 63] on link at bounding box center [10, 64] width 16 height 13
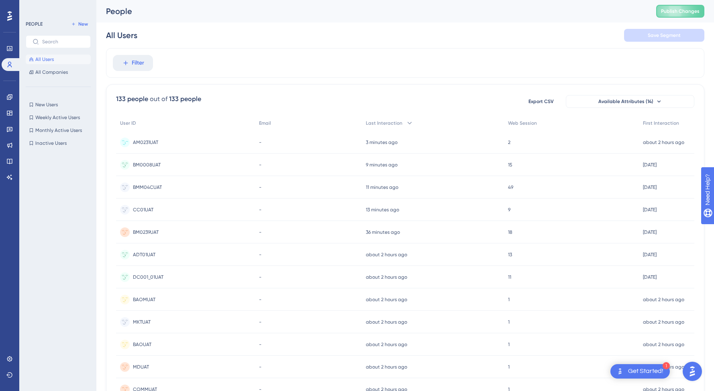
click at [147, 144] on span "AM0231UAT" at bounding box center [145, 142] width 25 height 6
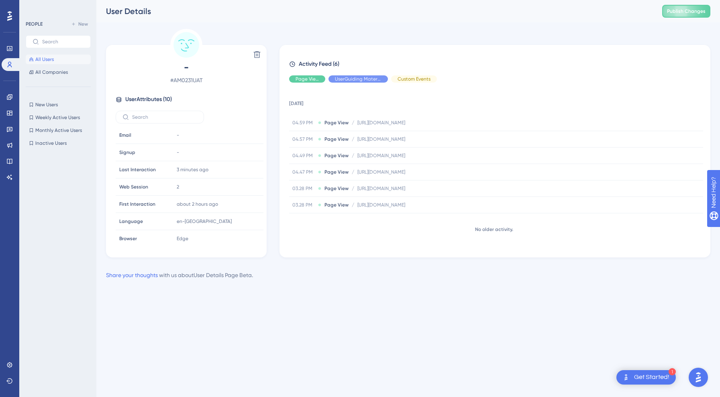
click at [43, 61] on span "All Users" at bounding box center [44, 59] width 18 height 6
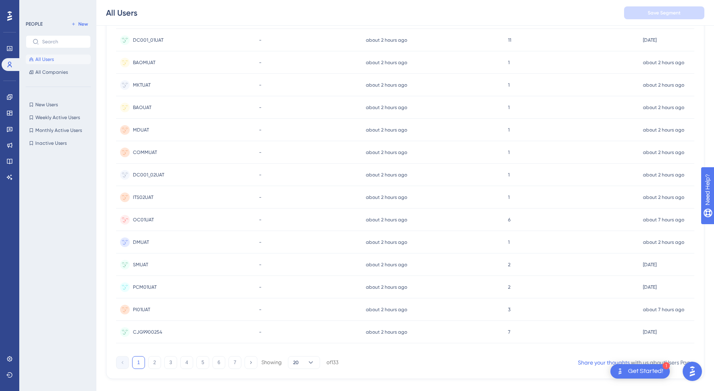
scroll to position [254, 0]
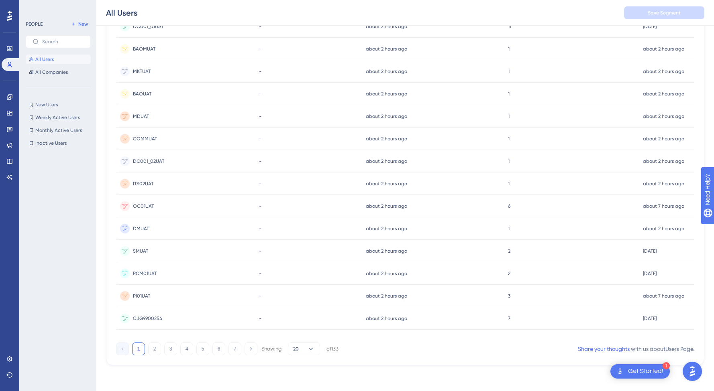
click at [151, 320] on span "CJG9900254" at bounding box center [147, 319] width 29 height 6
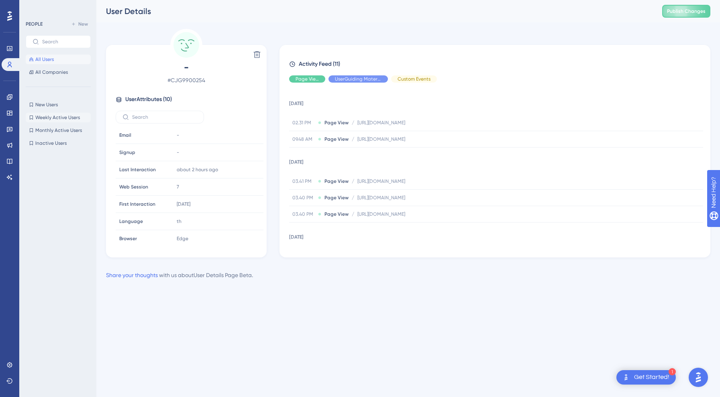
click at [52, 120] on span "Weekly Active Users" at bounding box center [57, 117] width 45 height 6
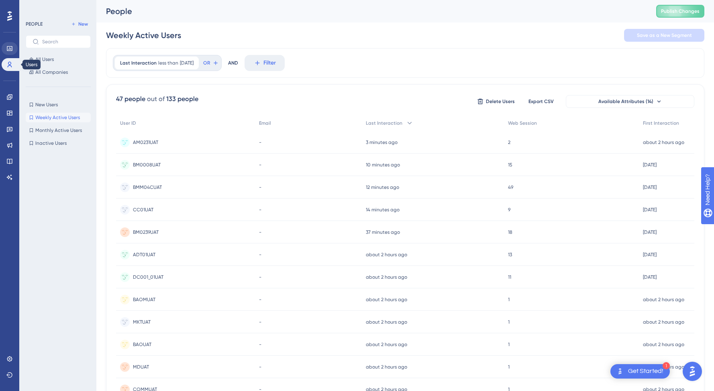
click at [12, 53] on link at bounding box center [10, 48] width 16 height 13
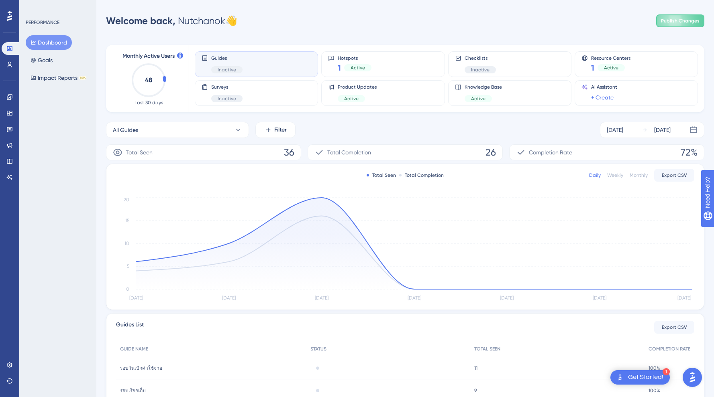
scroll to position [114, 0]
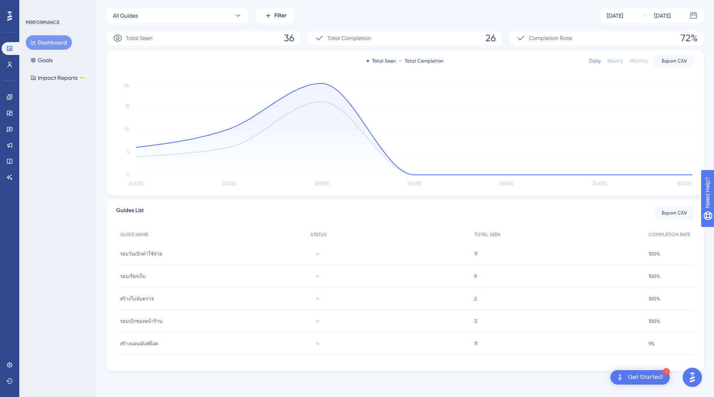
click at [130, 253] on span "รอบวันเบิกค่าใช้จ่าย" at bounding box center [141, 254] width 42 height 6
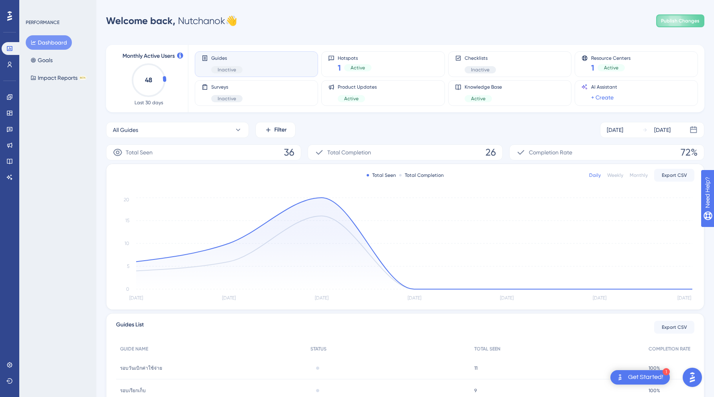
click at [47, 43] on button "Dashboard" at bounding box center [49, 42] width 46 height 14
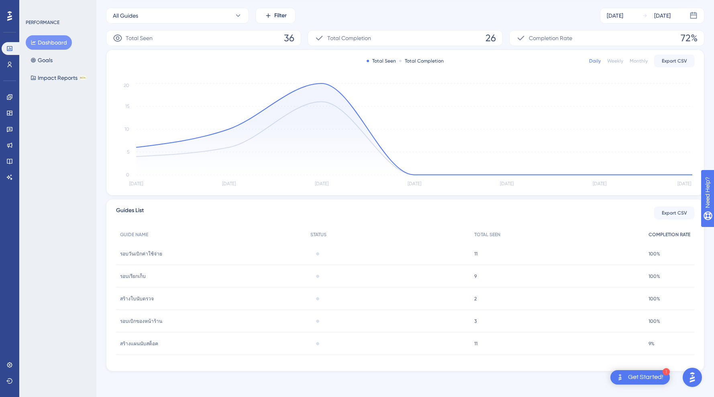
click at [669, 234] on span "COMPLETION RATE" at bounding box center [669, 235] width 42 height 6
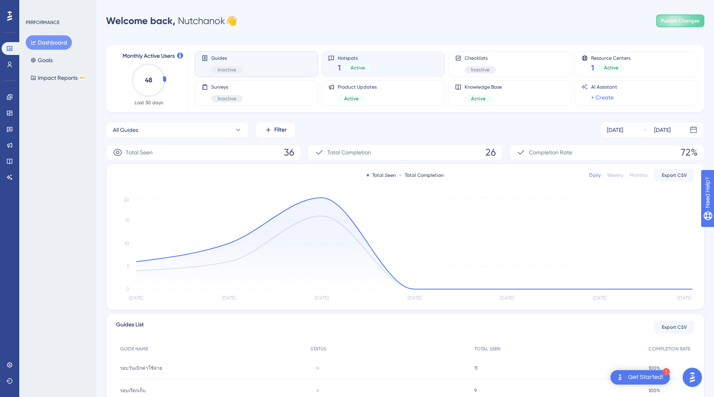
click at [365, 67] on div "Active" at bounding box center [357, 67] width 27 height 7
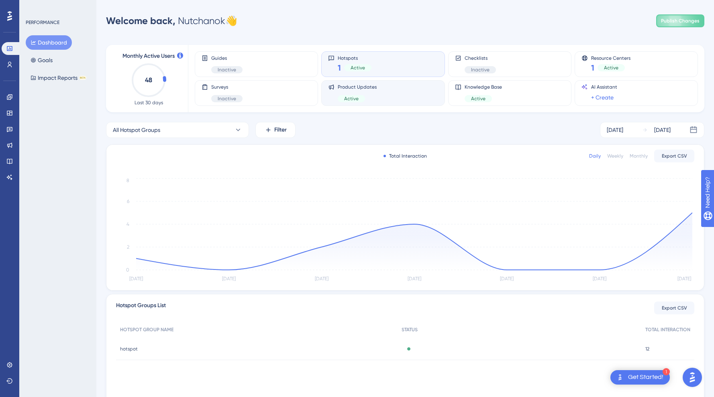
click at [370, 97] on div "Active" at bounding box center [357, 98] width 39 height 7
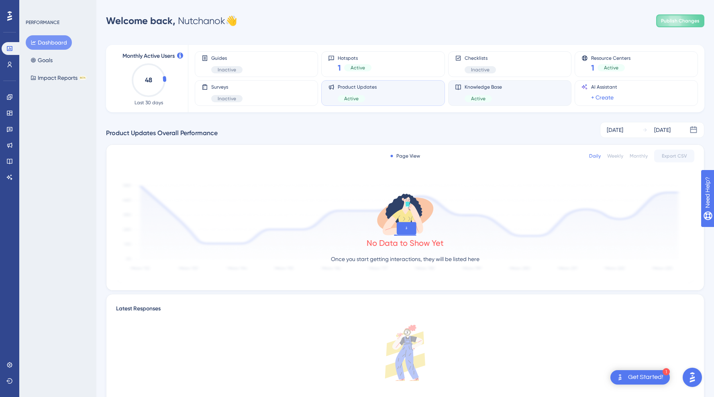
click at [529, 88] on div "Knowledge Base Active" at bounding box center [510, 93] width 110 height 18
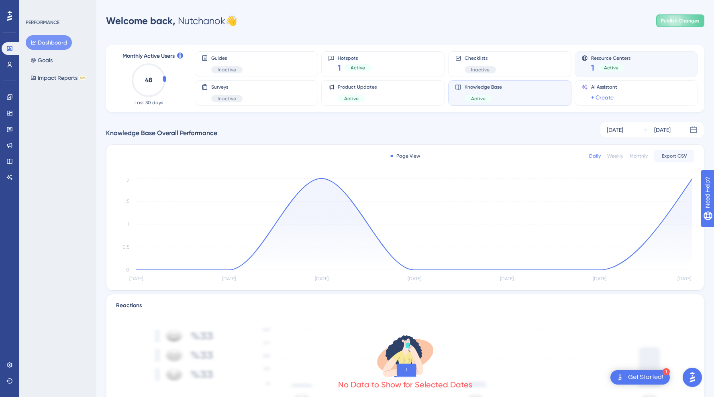
click at [622, 63] on div "1 Active" at bounding box center [610, 67] width 39 height 11
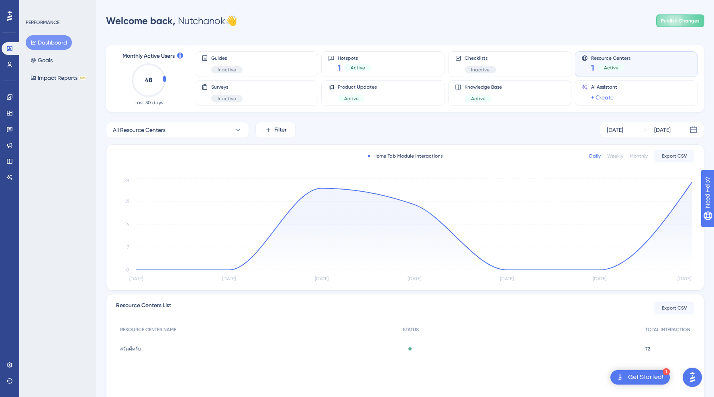
click at [65, 65] on div "Dashboard Goals Impact Reports BETA" at bounding box center [58, 60] width 65 height 50
click at [50, 79] on button "Impact Reports BETA" at bounding box center [58, 78] width 65 height 14
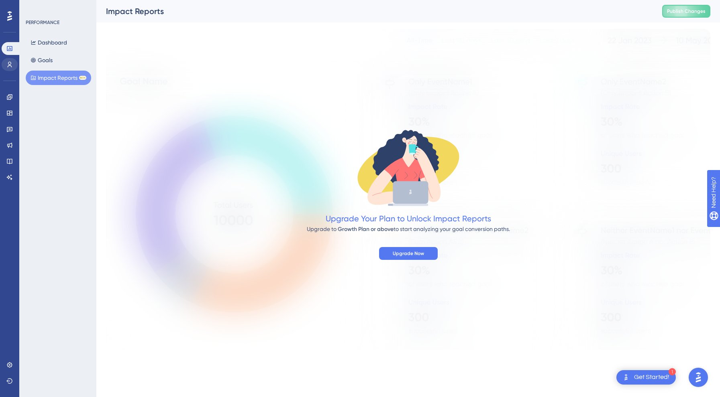
click at [14, 70] on link at bounding box center [10, 64] width 16 height 13
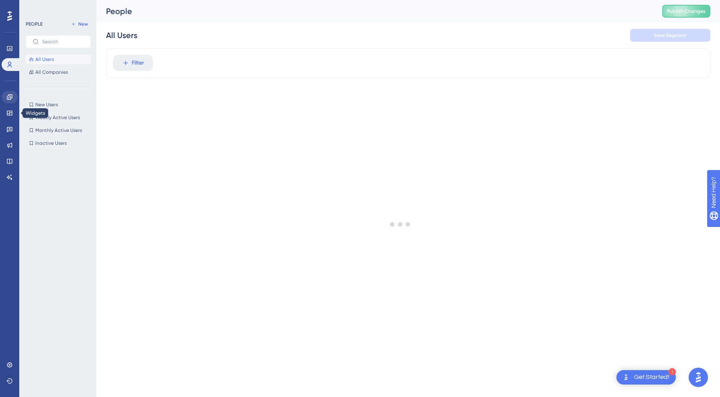
click at [8, 96] on icon at bounding box center [9, 96] width 5 height 5
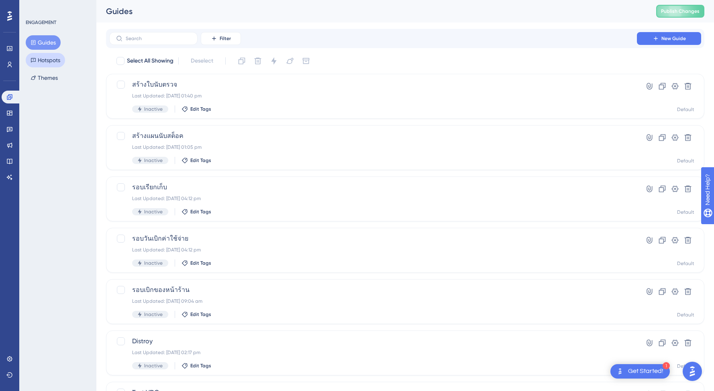
click at [50, 65] on button "Hotspots" at bounding box center [45, 60] width 39 height 14
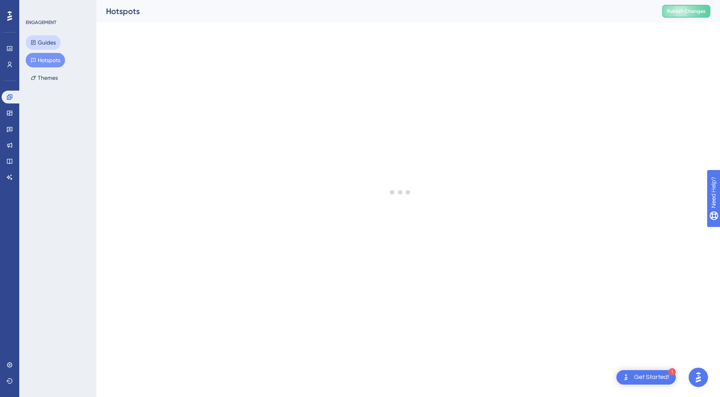
click at [55, 41] on button "Guides" at bounding box center [43, 42] width 35 height 14
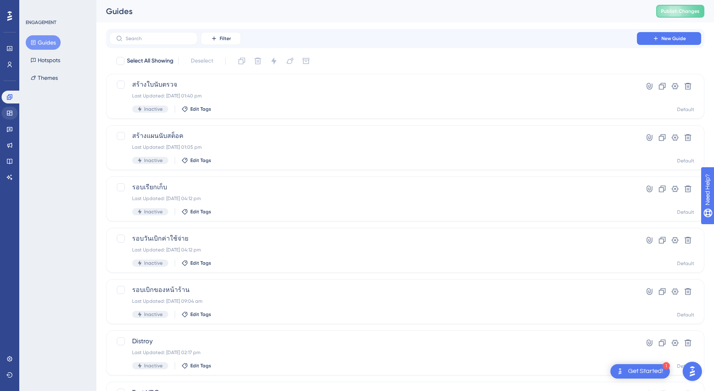
click at [10, 118] on link at bounding box center [10, 113] width 16 height 13
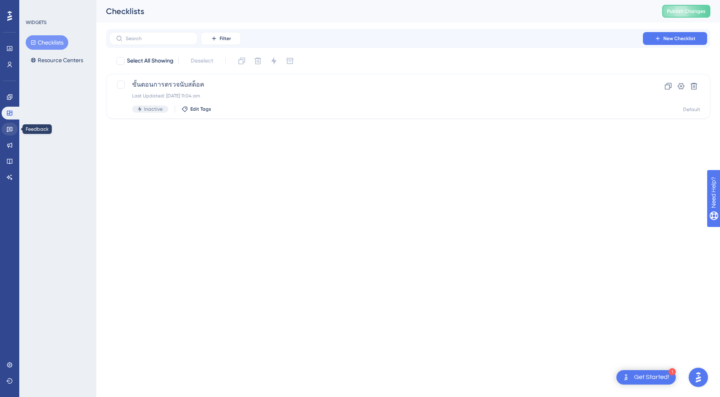
click at [12, 133] on link at bounding box center [10, 129] width 16 height 13
click at [11, 116] on icon at bounding box center [9, 113] width 5 height 5
click at [60, 62] on button "Resource Centers" at bounding box center [57, 60] width 62 height 14
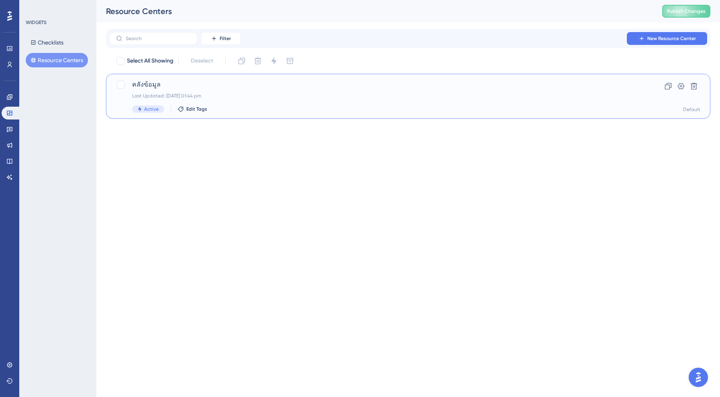
click at [278, 97] on div "Last Updated: [DATE] 01:44 pm" at bounding box center [376, 96] width 488 height 6
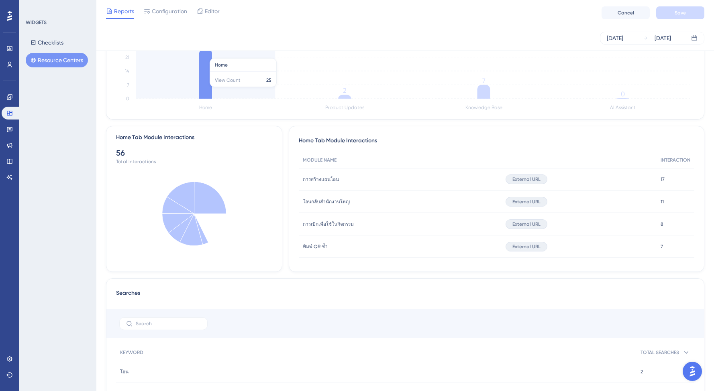
scroll to position [318, 0]
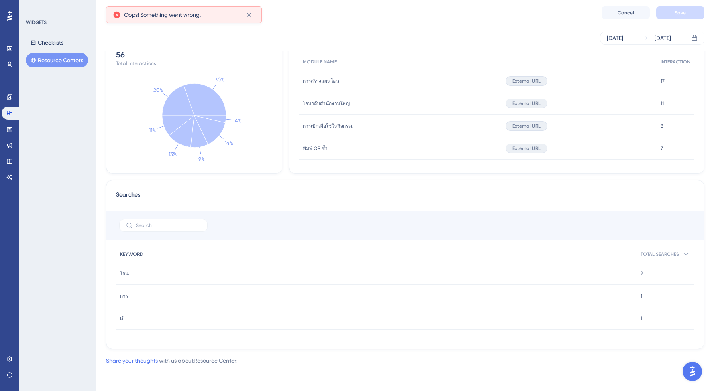
click at [133, 255] on span "KEYWORD" at bounding box center [131, 254] width 23 height 6
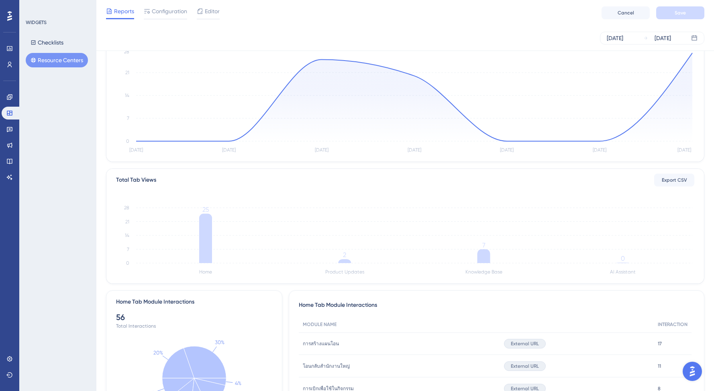
scroll to position [0, 0]
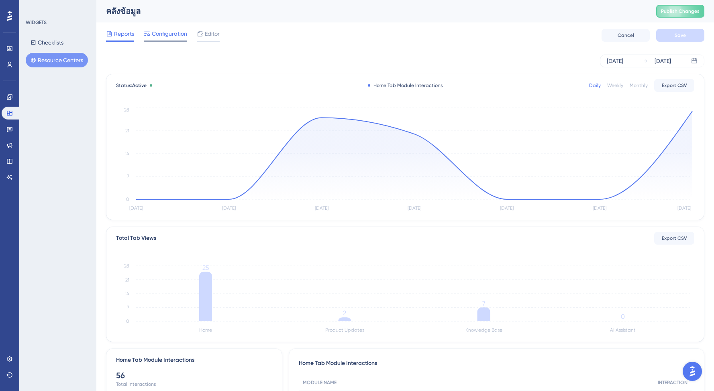
click at [171, 33] on span "Configuration" at bounding box center [169, 34] width 35 height 10
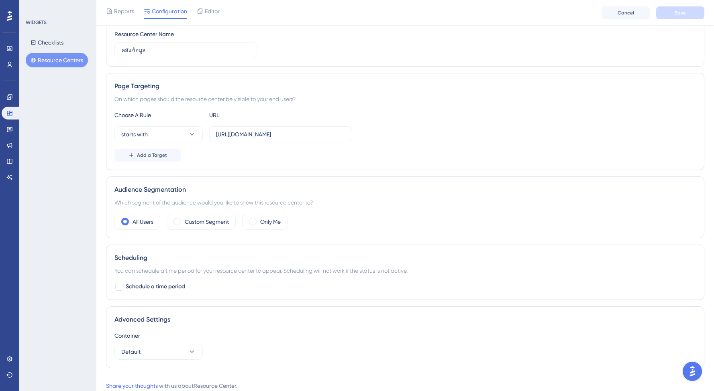
scroll to position [123, 0]
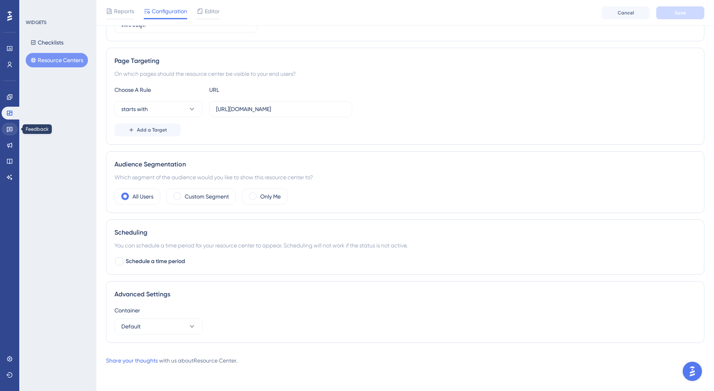
click at [11, 131] on icon at bounding box center [10, 129] width 6 height 5
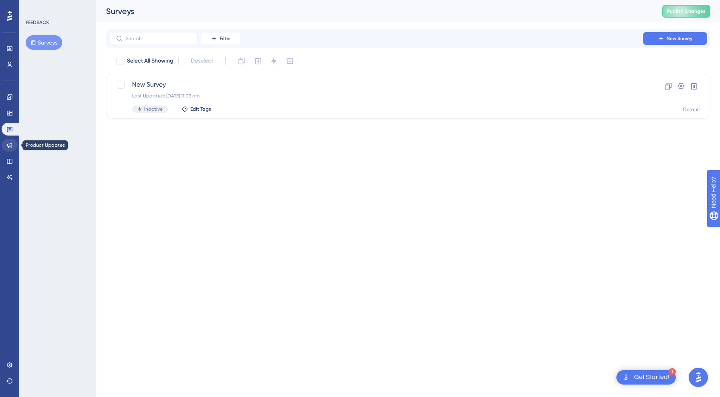
click at [9, 147] on icon at bounding box center [9, 145] width 5 height 5
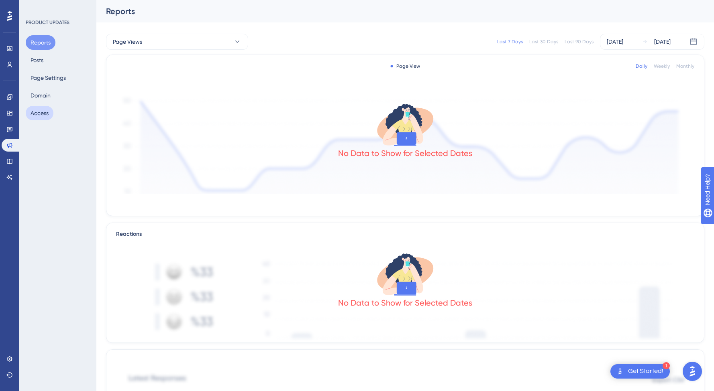
click at [41, 112] on button "Access" at bounding box center [40, 113] width 28 height 14
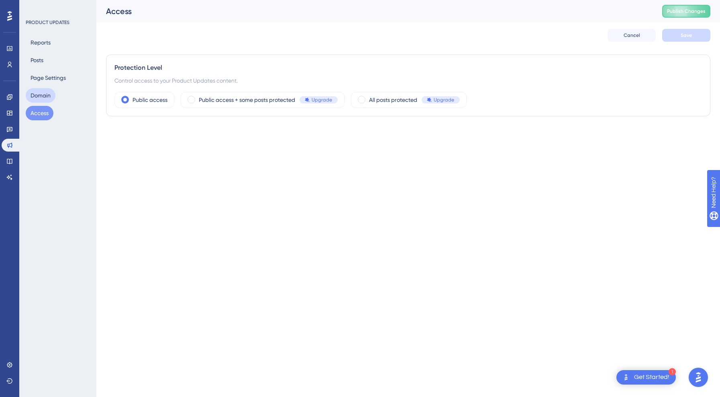
click at [44, 101] on button "Domain" at bounding box center [41, 95] width 30 height 14
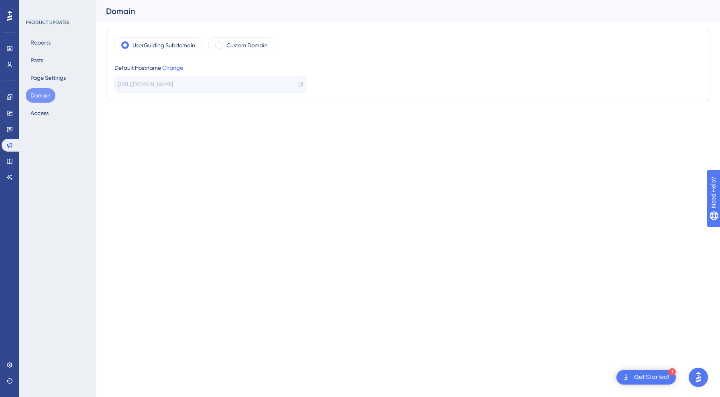
click at [51, 86] on div "Reports Posts Page Settings Domain Access" at bounding box center [58, 77] width 65 height 85
click at [53, 79] on button "Page Settings" at bounding box center [48, 78] width 45 height 14
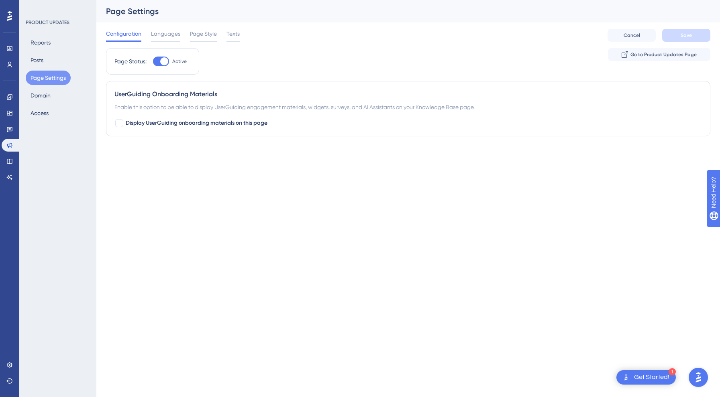
click at [49, 71] on button "Page Settings" at bounding box center [48, 78] width 45 height 14
click at [43, 54] on button "Posts" at bounding box center [37, 60] width 22 height 14
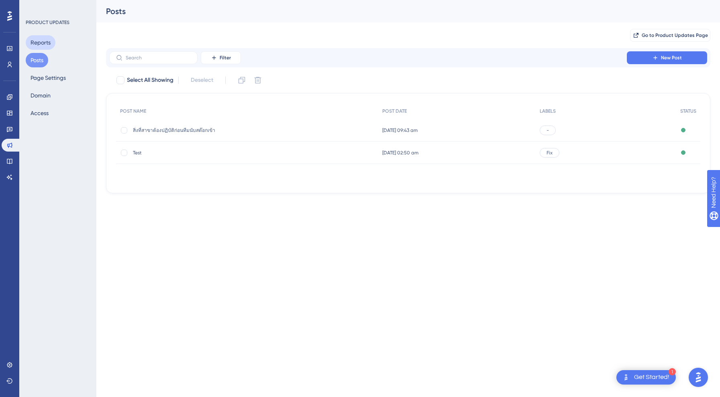
click at [44, 44] on button "Reports" at bounding box center [41, 42] width 30 height 14
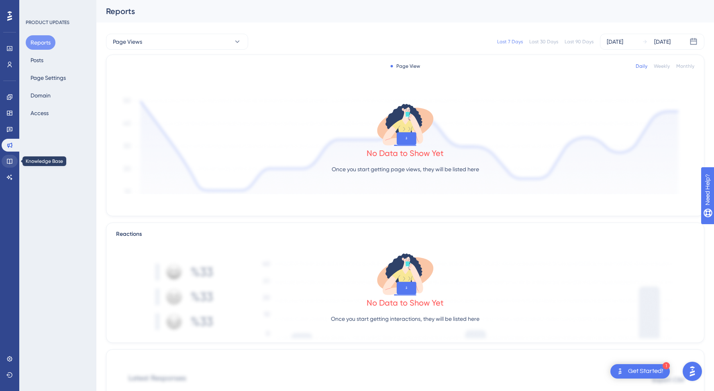
click at [12, 165] on link at bounding box center [10, 161] width 16 height 13
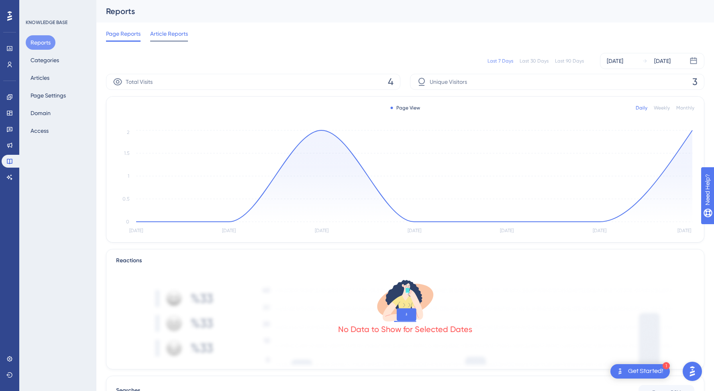
click at [166, 40] on div "Article Reports" at bounding box center [169, 35] width 38 height 13
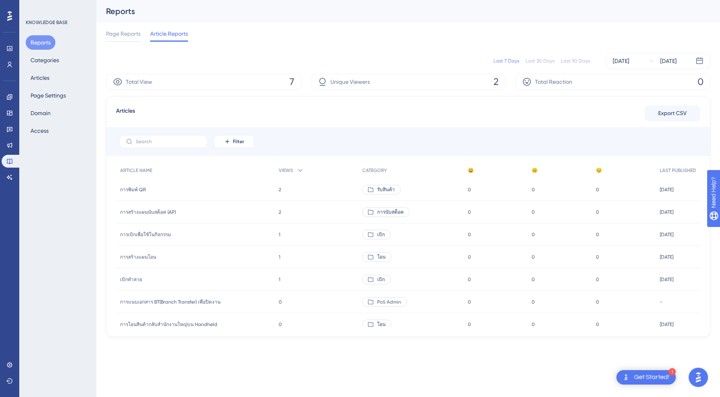
click at [47, 67] on div "Reports Categories Articles Page Settings Domain Access" at bounding box center [58, 86] width 65 height 103
click at [45, 79] on button "Articles" at bounding box center [40, 78] width 29 height 14
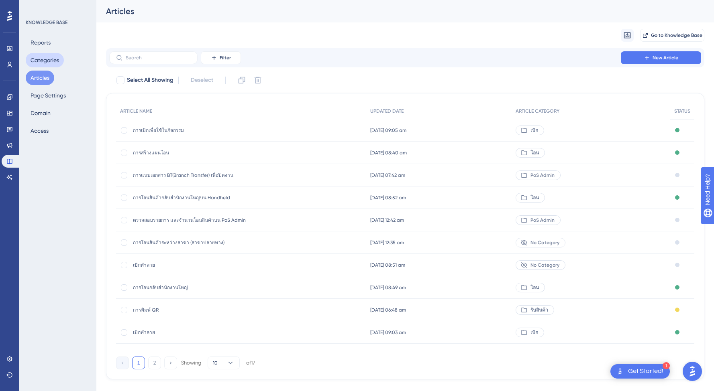
click at [52, 57] on button "Categories" at bounding box center [45, 60] width 38 height 14
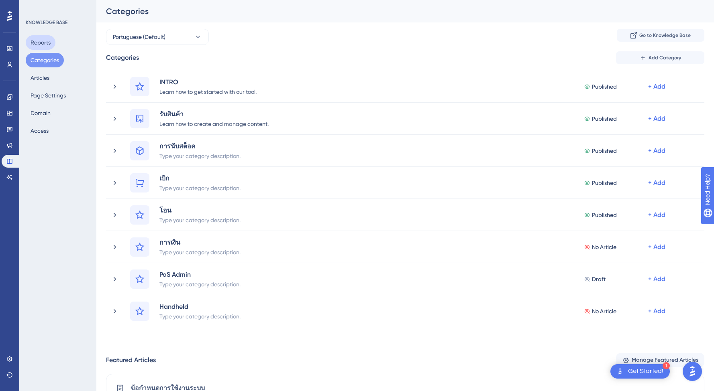
click at [49, 44] on button "Reports" at bounding box center [41, 42] width 30 height 14
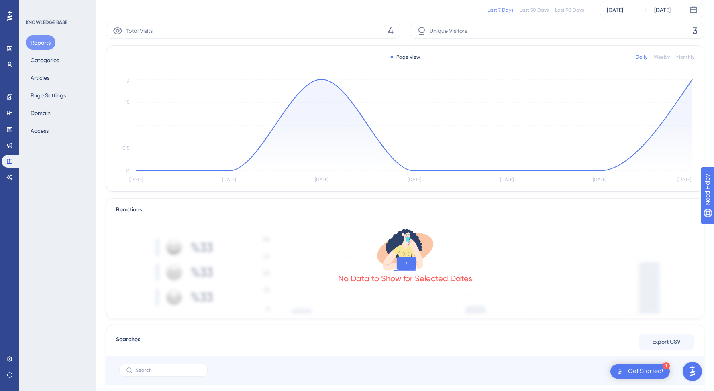
scroll to position [10, 0]
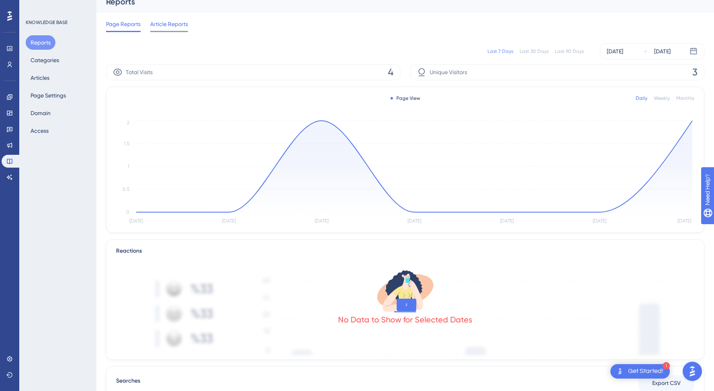
click at [170, 29] on div "Article Reports" at bounding box center [169, 25] width 38 height 13
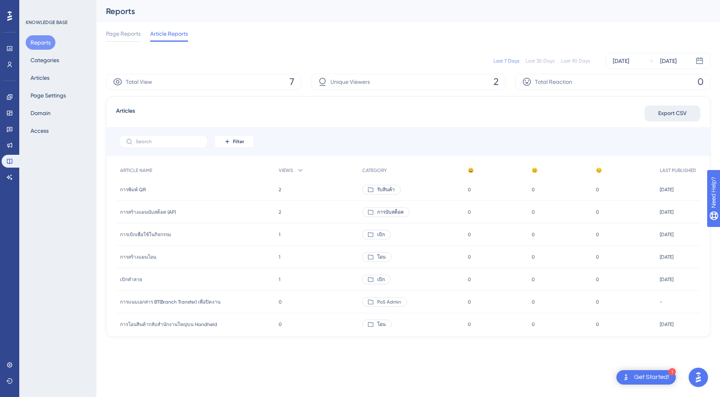
click at [676, 116] on span "Export CSV" at bounding box center [672, 114] width 29 height 10
click at [14, 67] on link at bounding box center [10, 64] width 16 height 13
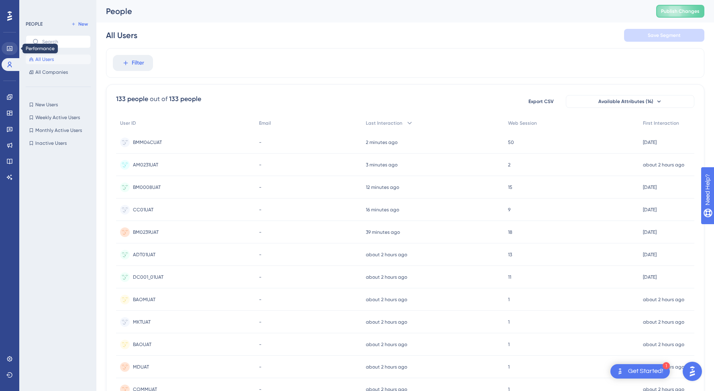
click at [12, 48] on icon at bounding box center [9, 48] width 6 height 6
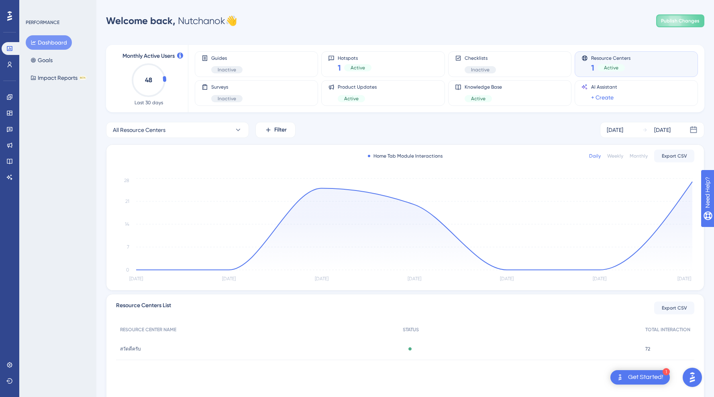
click at [603, 64] on div "1 Active" at bounding box center [610, 67] width 39 height 11
click at [384, 88] on div "Product Updates Active" at bounding box center [383, 93] width 110 height 18
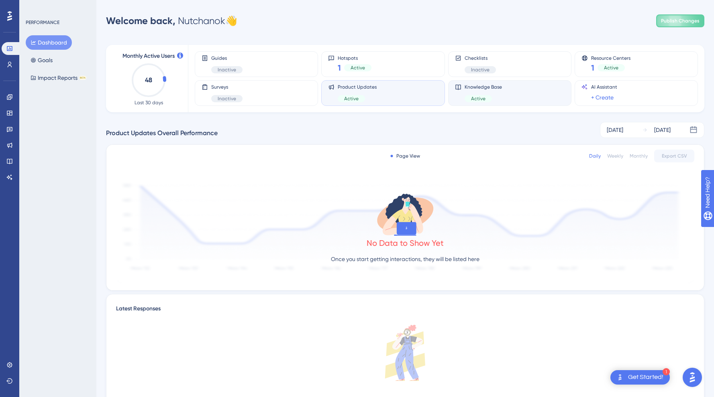
click at [475, 88] on span "Knowledge Base" at bounding box center [482, 87] width 37 height 6
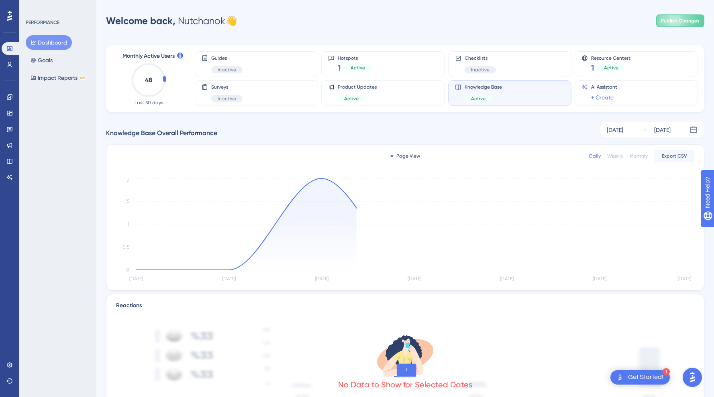
scroll to position [43, 0]
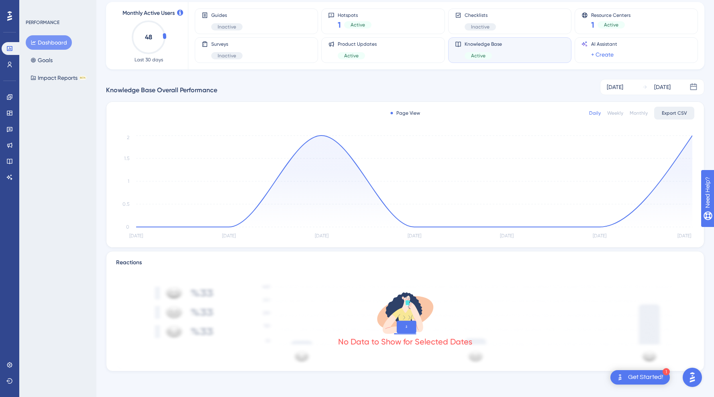
click at [668, 115] on span "Export CSV" at bounding box center [674, 113] width 25 height 6
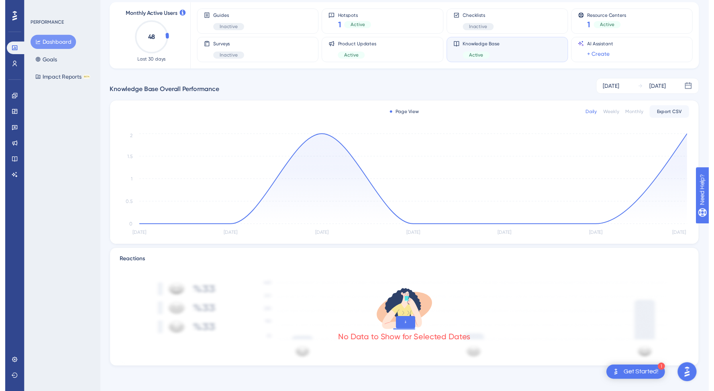
scroll to position [0, 0]
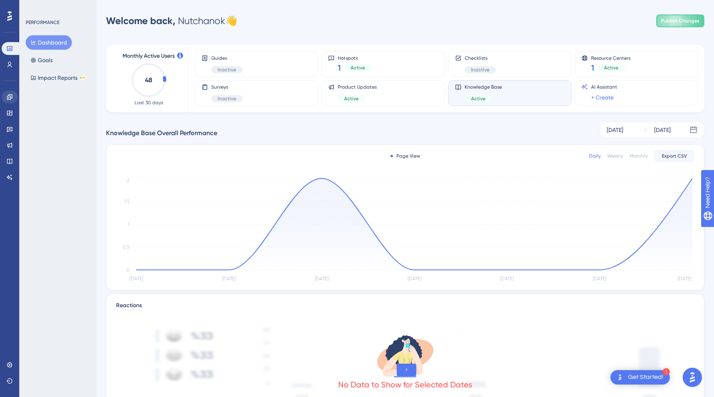
click at [9, 96] on icon at bounding box center [9, 96] width 5 height 5
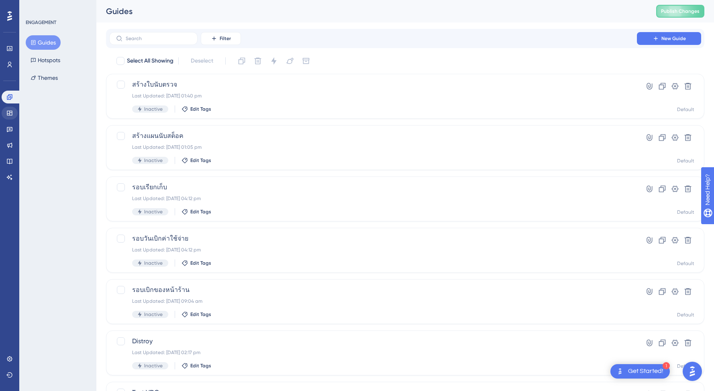
click at [10, 115] on icon at bounding box center [9, 113] width 5 height 5
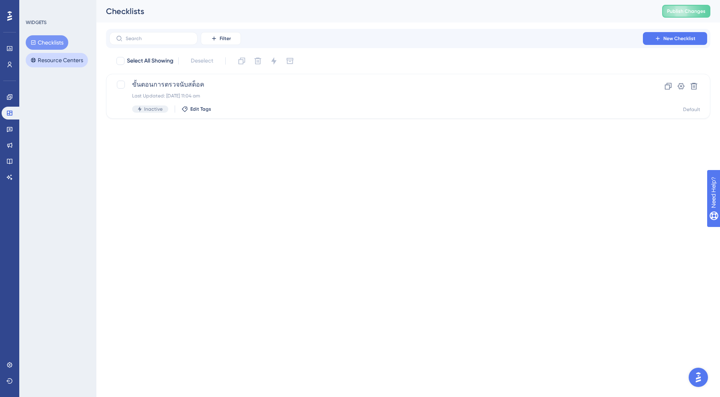
click at [68, 59] on button "Resource Centers" at bounding box center [57, 60] width 62 height 14
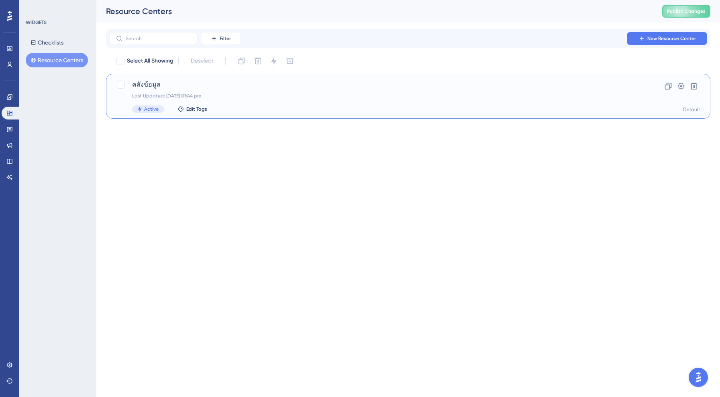
click at [178, 81] on span "คลังข้อมูล" at bounding box center [376, 85] width 488 height 10
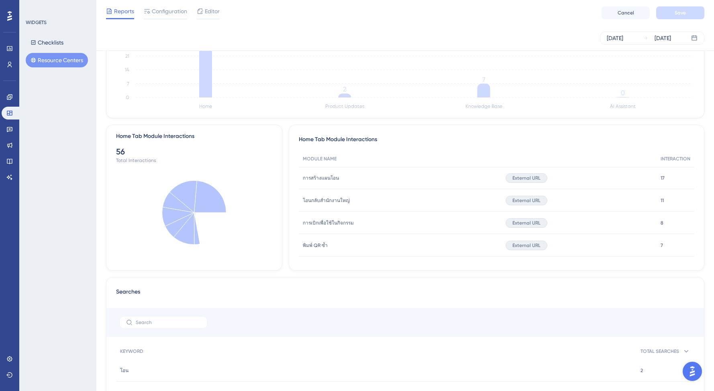
scroll to position [318, 0]
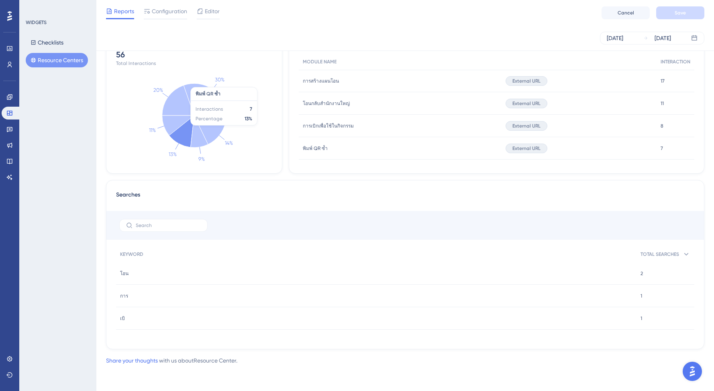
click at [177, 138] on icon at bounding box center [181, 132] width 25 height 32
drag, startPoint x: 176, startPoint y: 120, endPoint x: 175, endPoint y: 126, distance: 6.1
click at [176, 120] on icon at bounding box center [178, 126] width 32 height 20
click at [316, 64] on span "MODULE NAME" at bounding box center [320, 62] width 34 height 6
click at [318, 82] on span "การสร้างแผนโอน" at bounding box center [321, 81] width 36 height 6
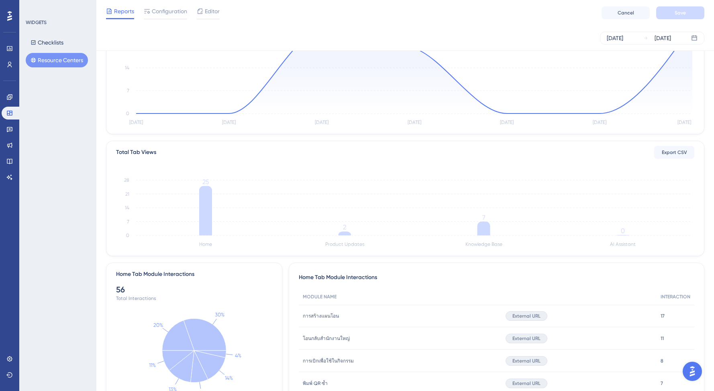
scroll to position [0, 0]
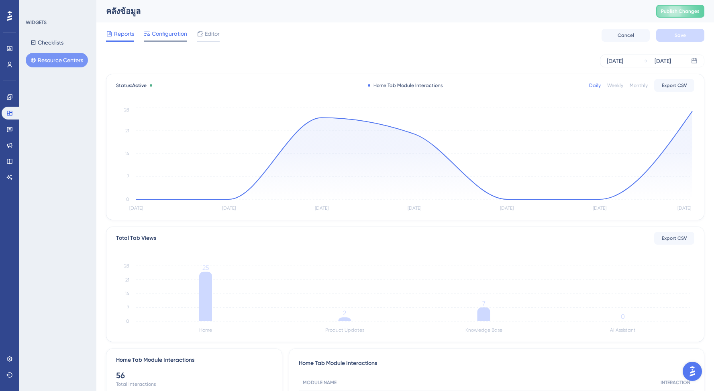
click at [175, 35] on span "Configuration" at bounding box center [169, 34] width 35 height 10
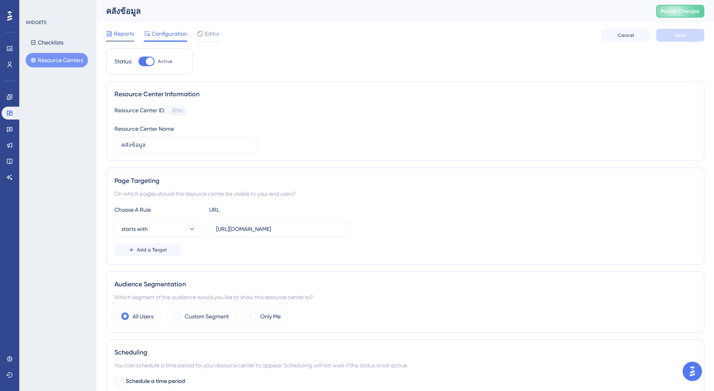
click at [130, 37] on span "Reports" at bounding box center [124, 34] width 20 height 10
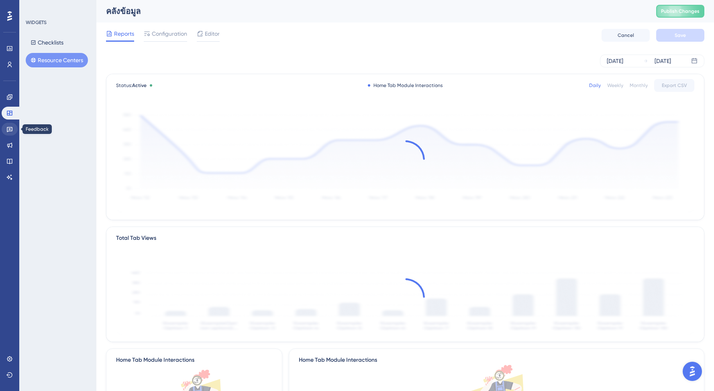
click at [4, 133] on link at bounding box center [10, 129] width 16 height 13
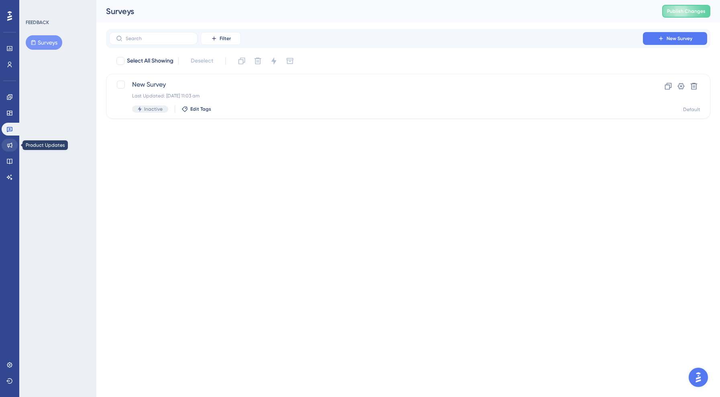
click at [11, 149] on link at bounding box center [10, 145] width 16 height 13
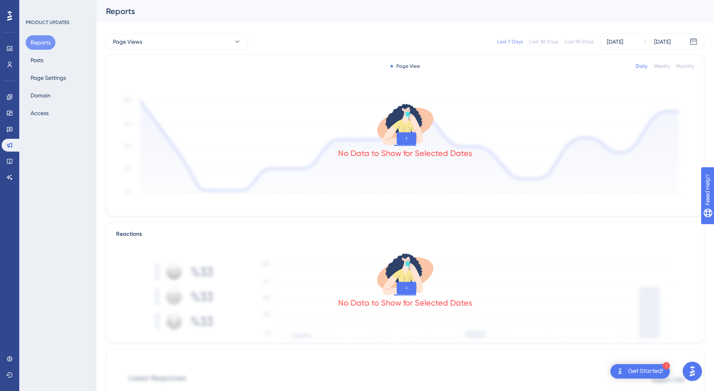
click at [14, 167] on base "Knowledge Base" at bounding box center [10, 161] width 16 height 13
click at [12, 164] on icon at bounding box center [9, 161] width 6 height 6
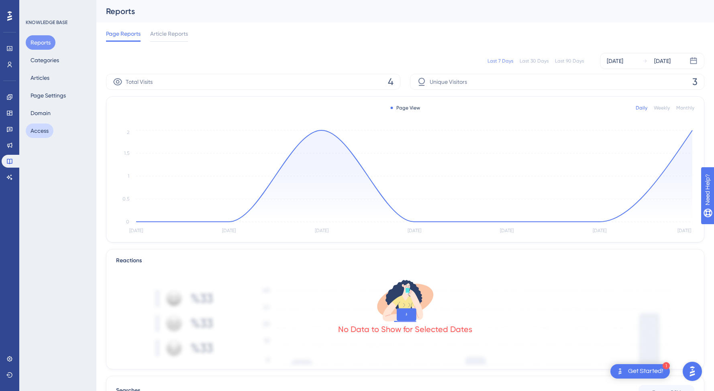
click at [38, 133] on button "Access" at bounding box center [40, 131] width 28 height 14
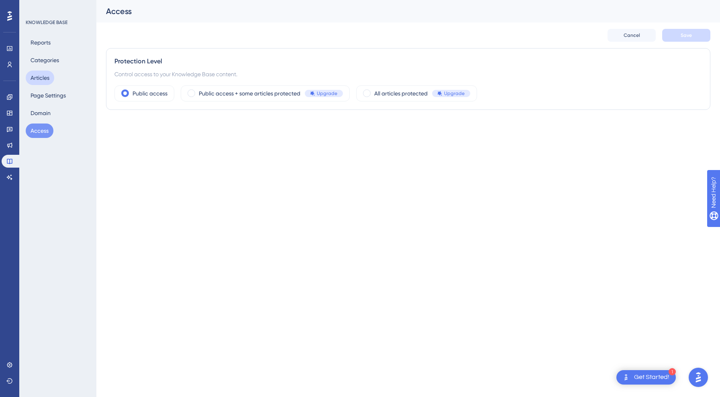
click at [51, 79] on button "Articles" at bounding box center [40, 78] width 29 height 14
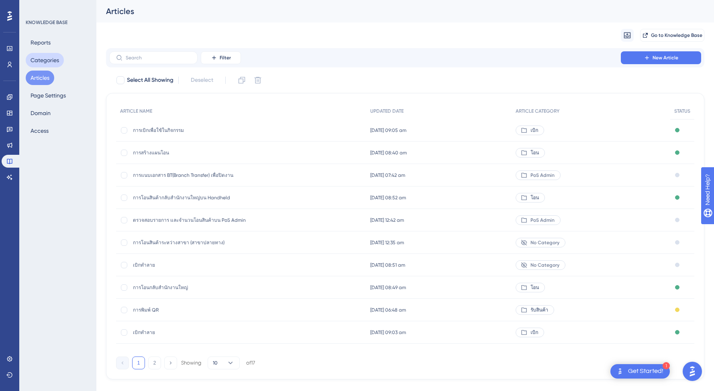
click at [53, 60] on button "Categories" at bounding box center [45, 60] width 38 height 14
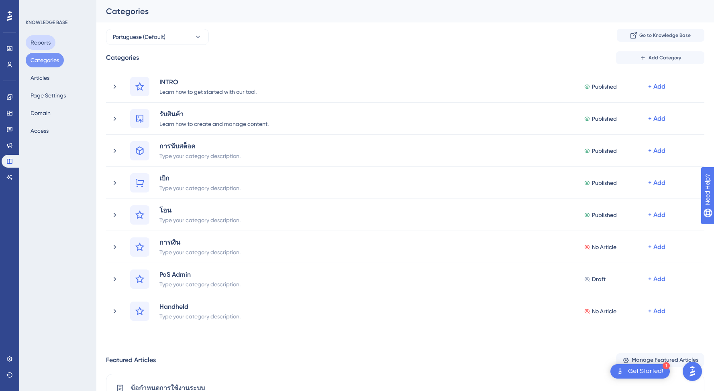
click at [50, 43] on button "Reports" at bounding box center [41, 42] width 30 height 14
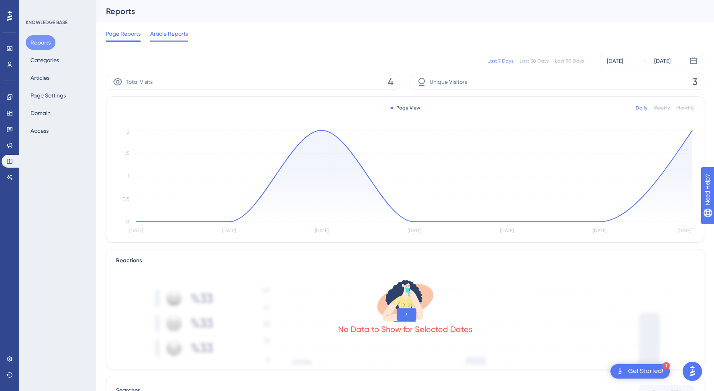
click at [161, 38] on span "Article Reports" at bounding box center [169, 34] width 38 height 10
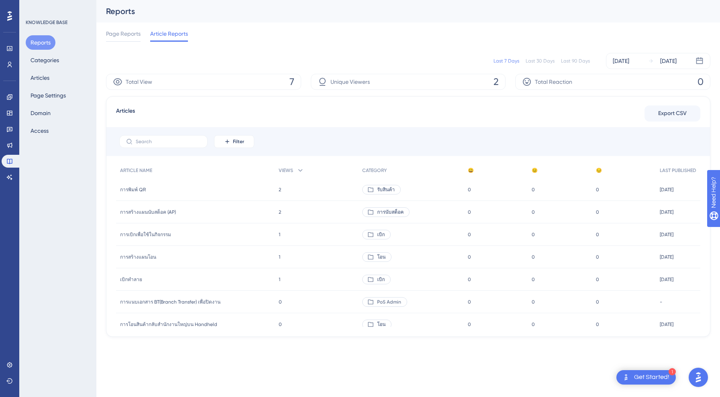
click at [132, 192] on span "การพิมพ์ QR" at bounding box center [133, 190] width 26 height 6
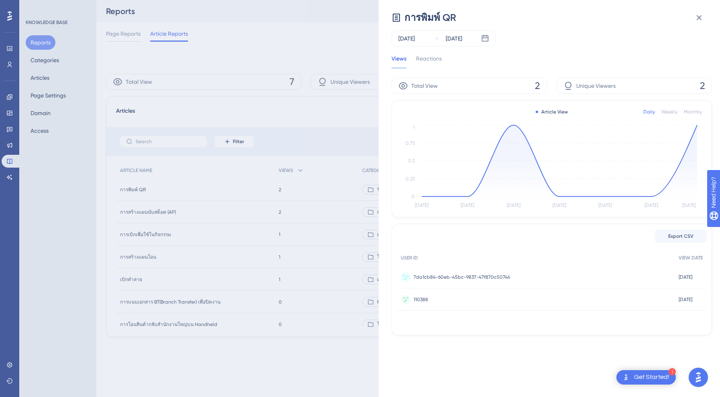
click at [407, 277] on circle at bounding box center [406, 278] width 10 height 10
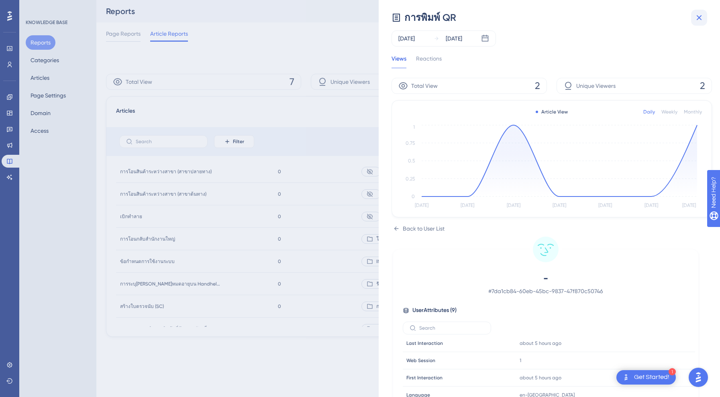
click at [702, 16] on icon at bounding box center [699, 18] width 10 height 10
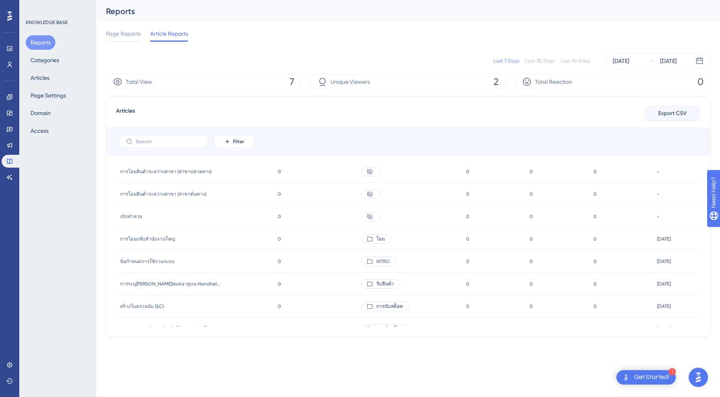
click at [156, 261] on span "ข้อกำหนดการใช้งานระบบ" at bounding box center [147, 262] width 55 height 6
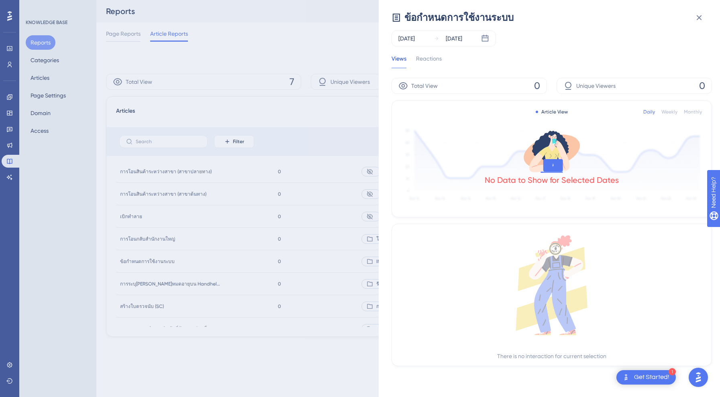
click at [216, 263] on div "ข้อกำหนดการใช้งานระบบ [DATE] [DATE] Views Reactions Total View 0 Unique Viewers…" at bounding box center [360, 198] width 720 height 397
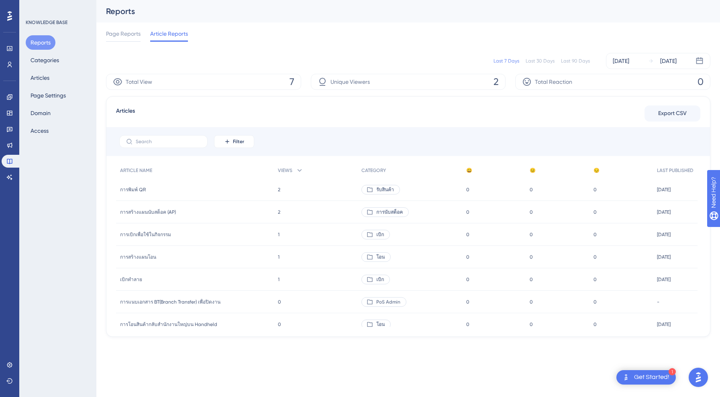
click at [143, 234] on span "การเบิกเพื่อใช้ในกิจกรรม" at bounding box center [145, 235] width 51 height 6
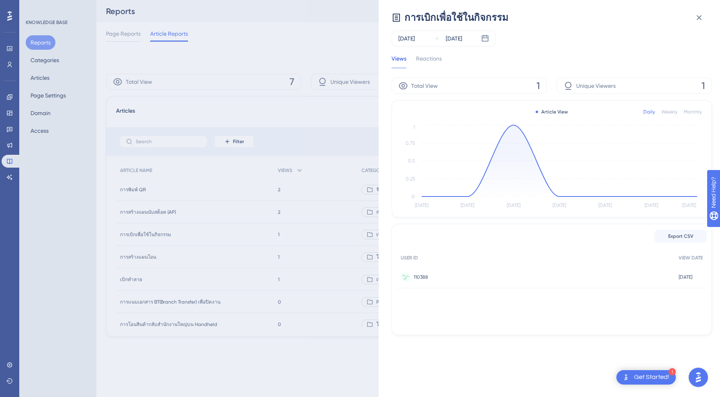
click at [532, 281] on div "110388 110388" at bounding box center [536, 277] width 278 height 22
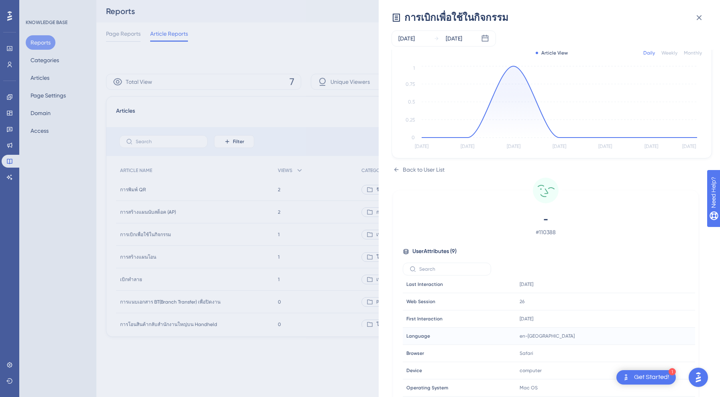
scroll to position [100, 0]
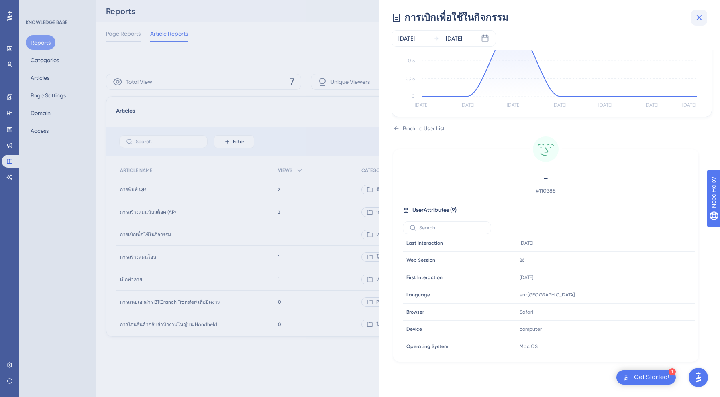
click at [702, 16] on icon at bounding box center [699, 18] width 10 height 10
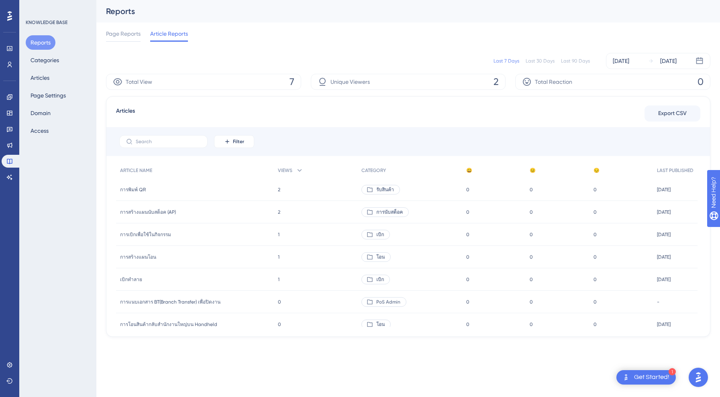
click at [135, 187] on span "การพิมพ์ QR" at bounding box center [133, 190] width 26 height 6
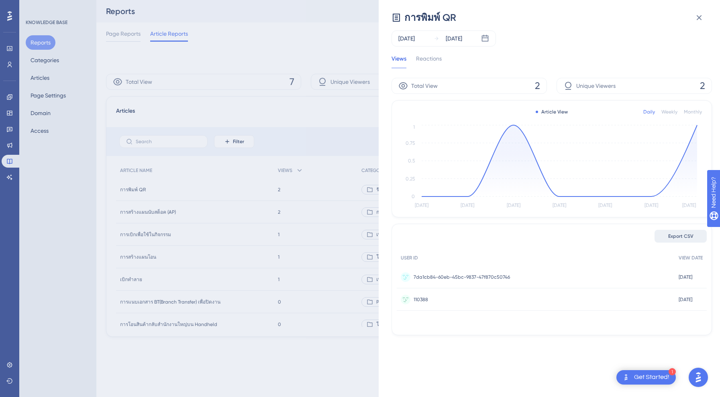
click at [668, 233] on span "Export CSV" at bounding box center [680, 236] width 25 height 6
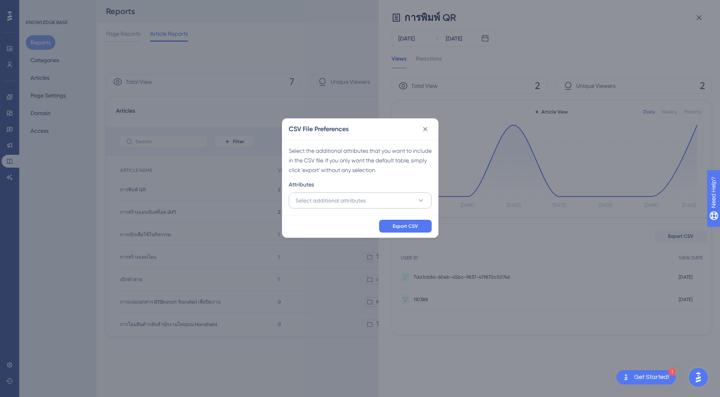
click at [395, 197] on button "Select additional attributes" at bounding box center [360, 201] width 143 height 16
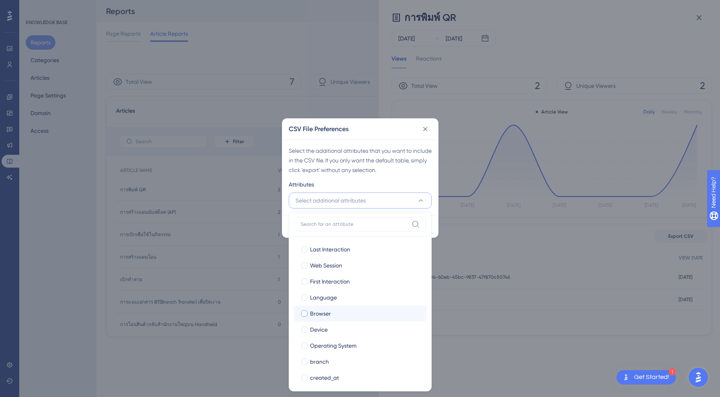
scroll to position [69, 0]
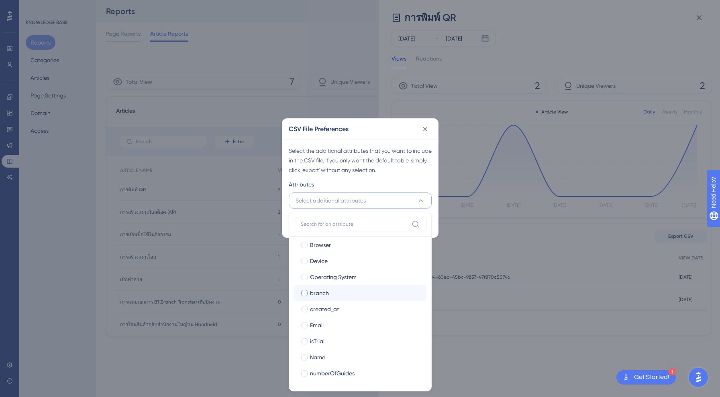
click at [320, 293] on span "branch" at bounding box center [319, 294] width 19 height 10
checkbox input "true"
click at [333, 326] on div "Email" at bounding box center [365, 326] width 110 height 10
checkbox input "true"
click at [333, 357] on div "Name" at bounding box center [365, 358] width 110 height 10
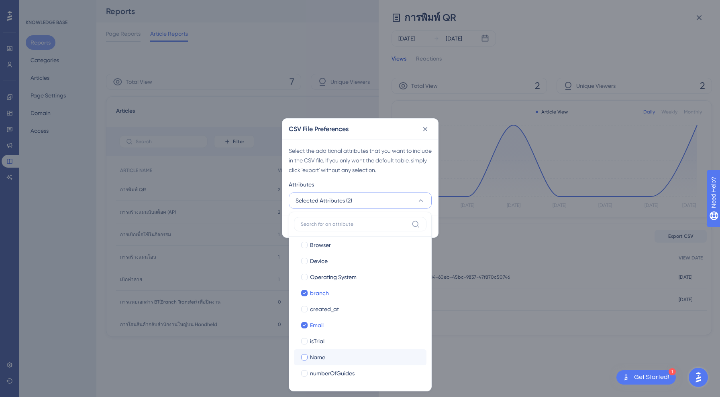
checkbox input "true"
click at [332, 373] on span "numberOfGuides" at bounding box center [332, 374] width 45 height 10
click at [340, 374] on span "numberOfGuides" at bounding box center [332, 374] width 45 height 10
checkbox input "false"
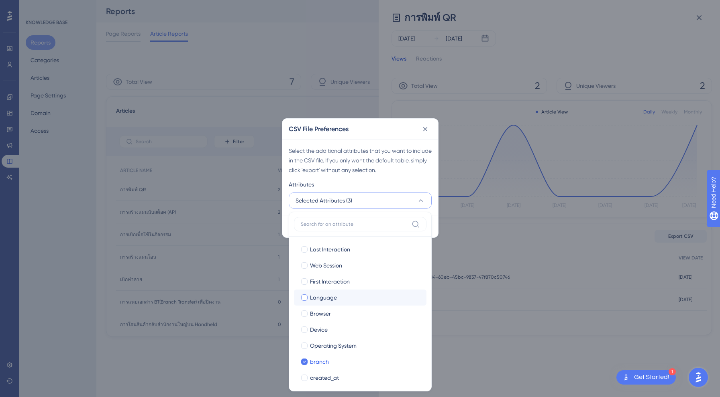
click at [327, 299] on span "Language" at bounding box center [323, 298] width 27 height 10
checkbox input "true"
click at [324, 267] on span "Web Session" at bounding box center [326, 266] width 32 height 10
checkbox input "true"
click at [428, 185] on div "Attributes" at bounding box center [360, 186] width 143 height 13
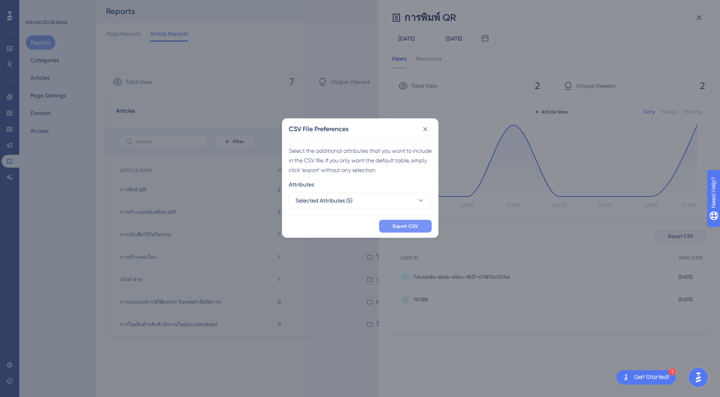
click at [406, 224] on span "Export CSV" at bounding box center [405, 226] width 25 height 6
